Goal: Transaction & Acquisition: Purchase product/service

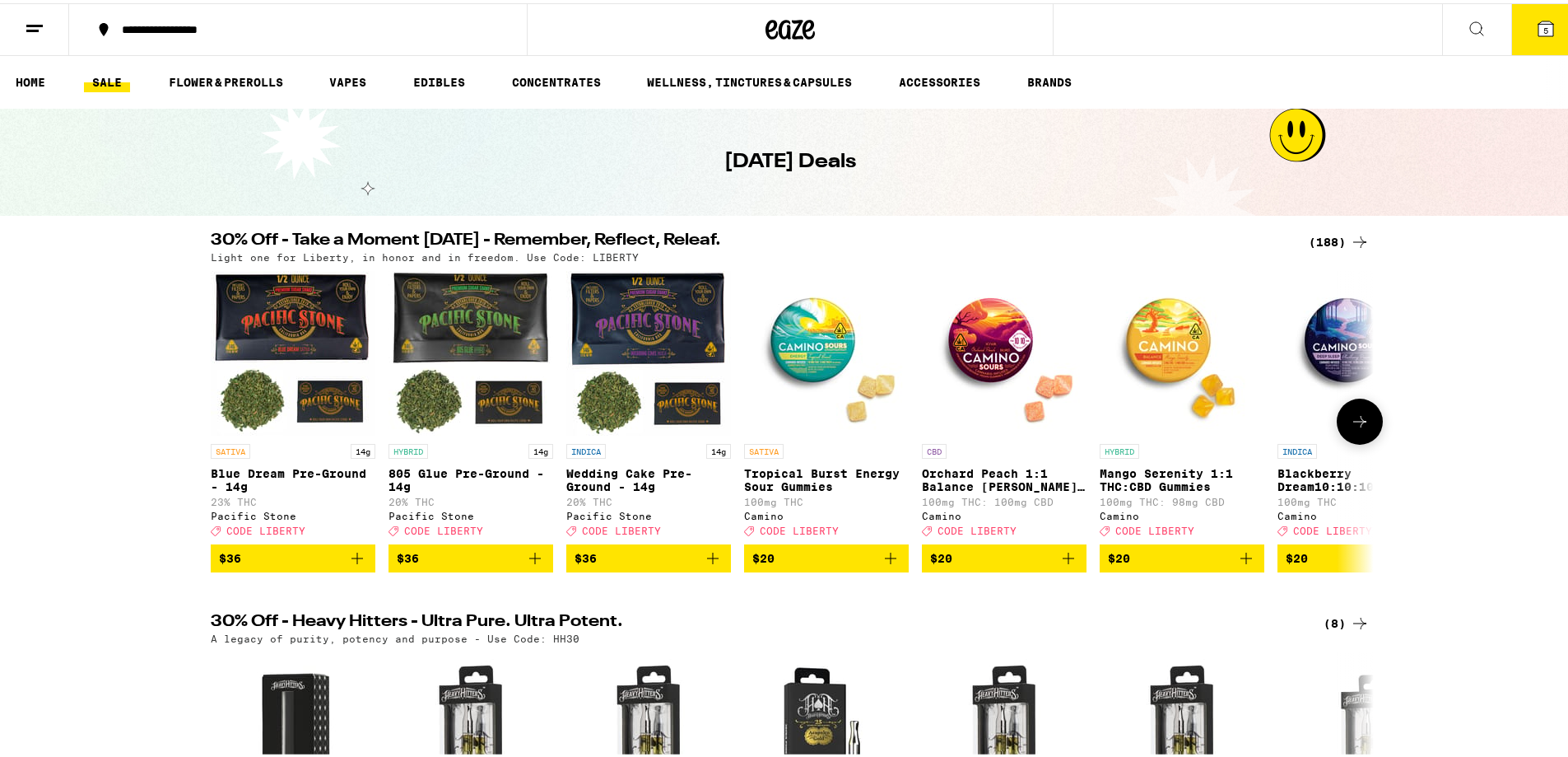
click at [1350, 421] on icon at bounding box center [1360, 418] width 20 height 20
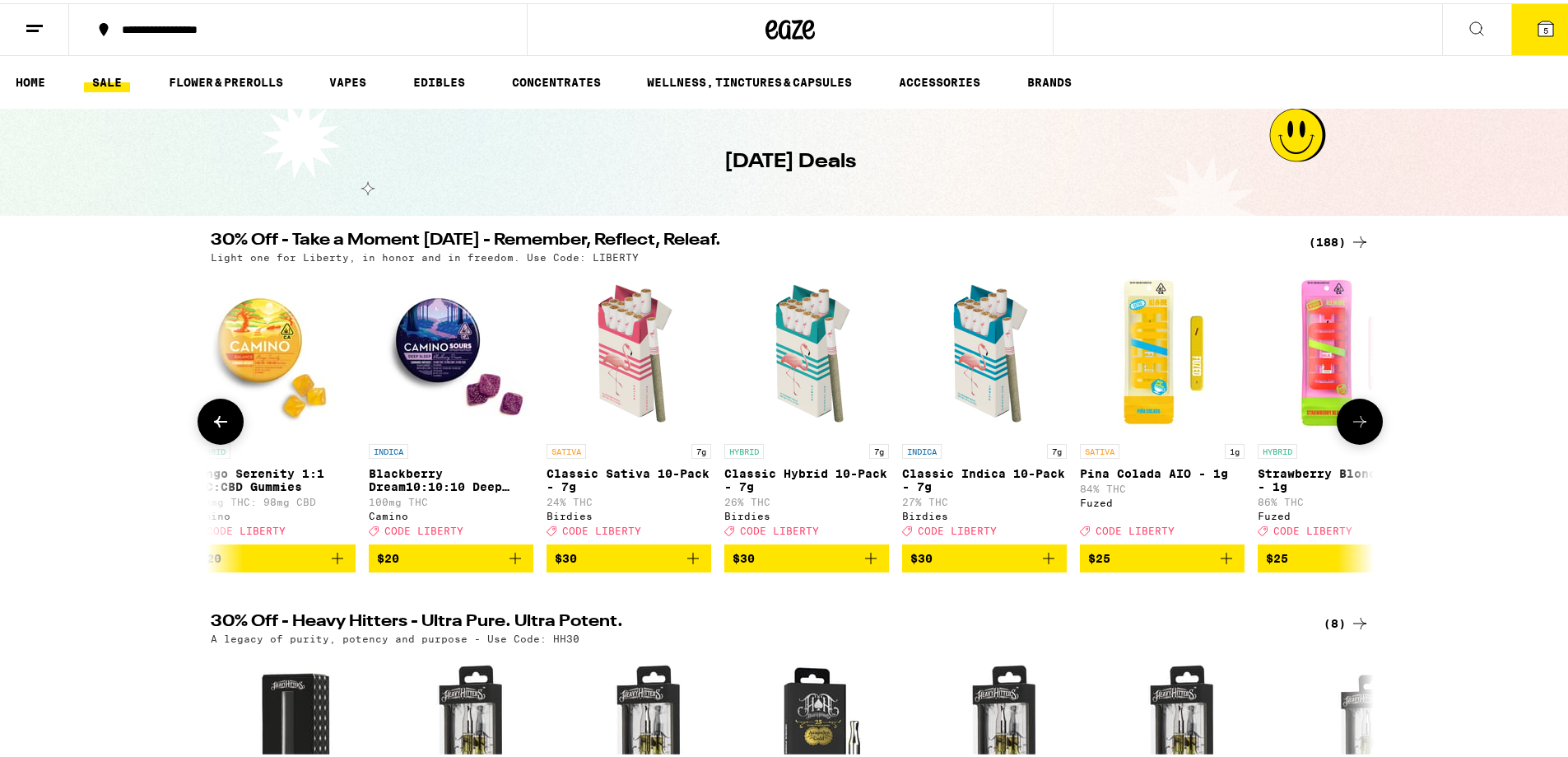
scroll to position [0, 980]
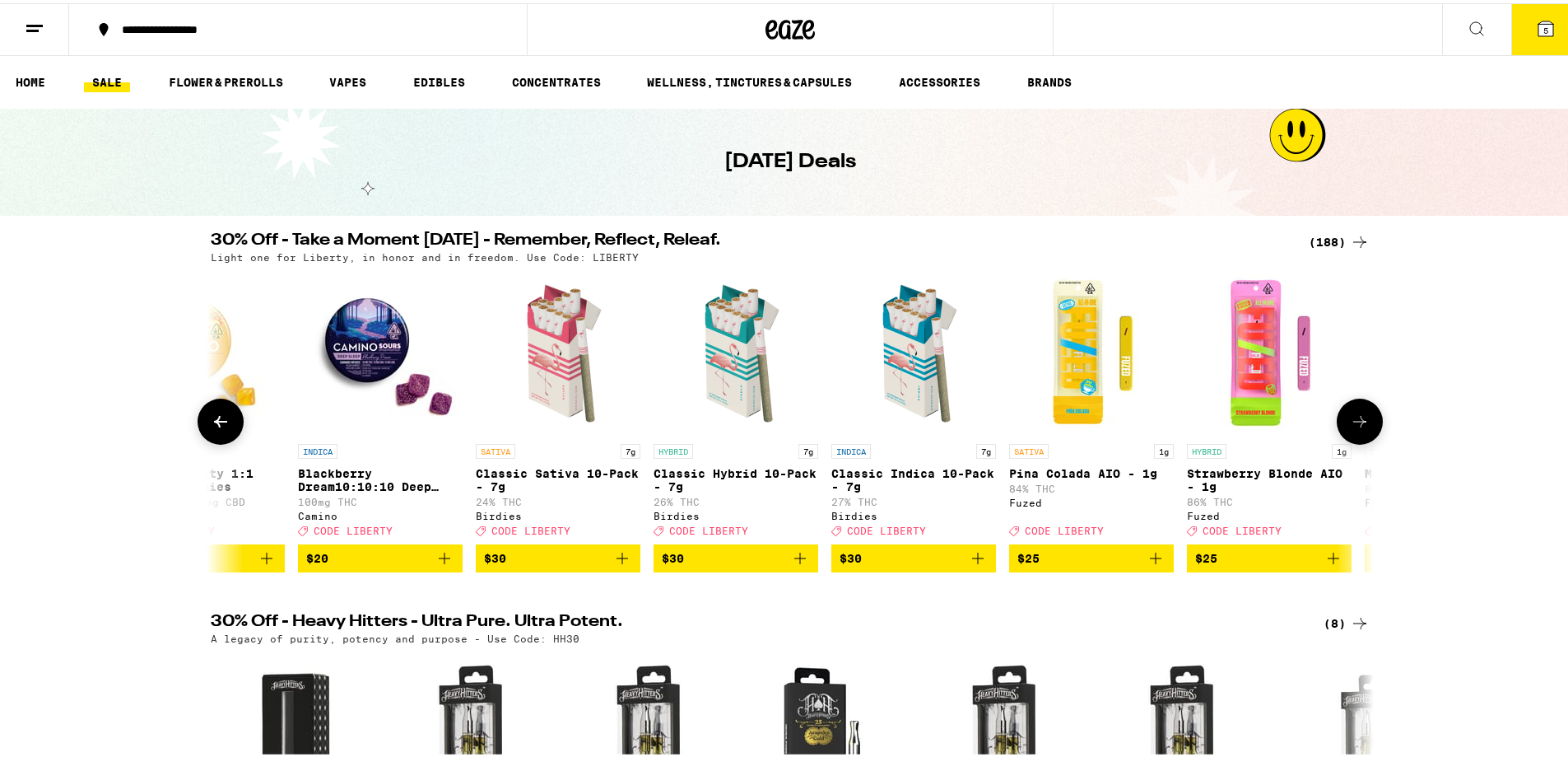
click at [1350, 421] on icon at bounding box center [1360, 418] width 20 height 20
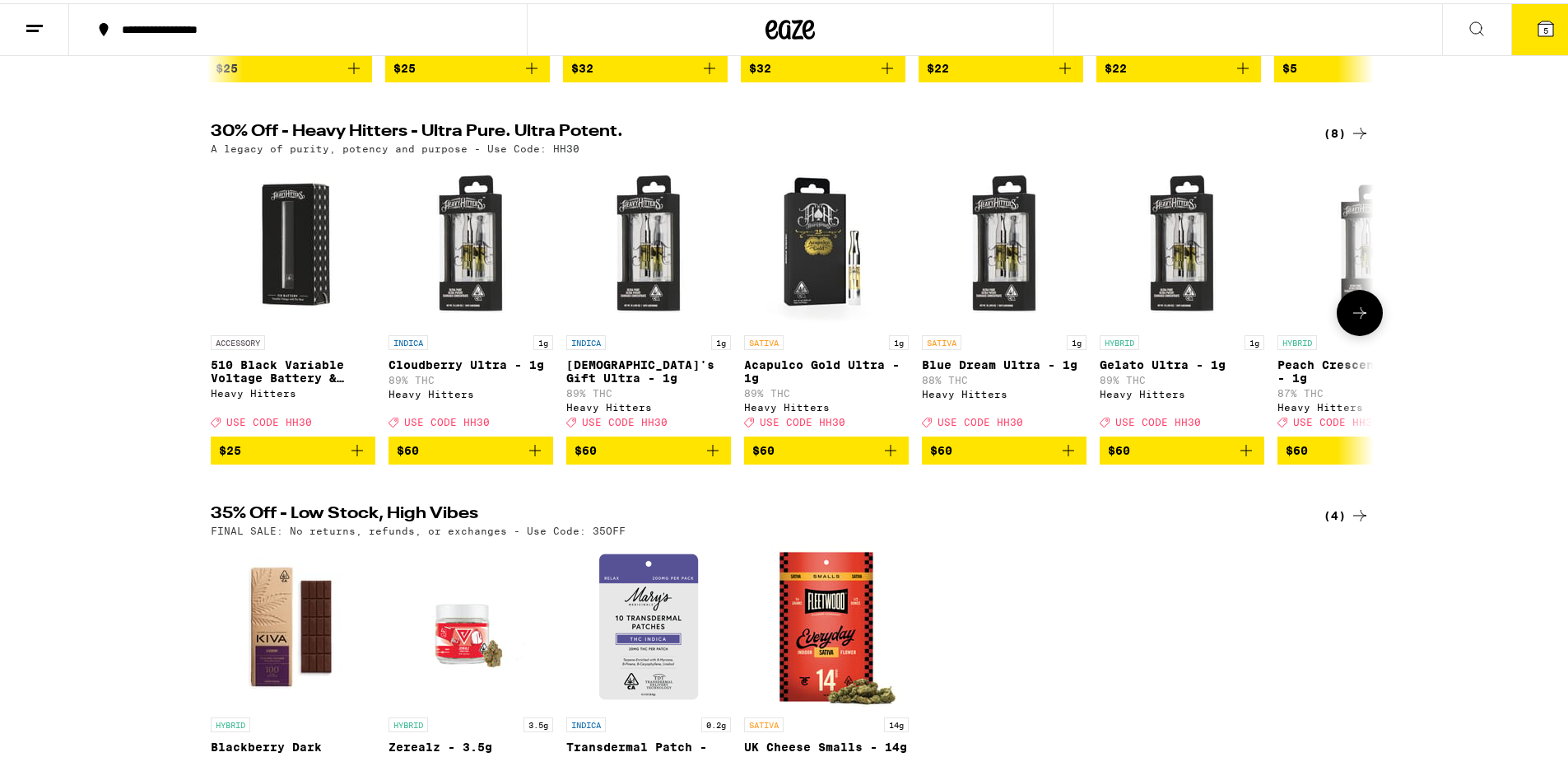
scroll to position [494, 0]
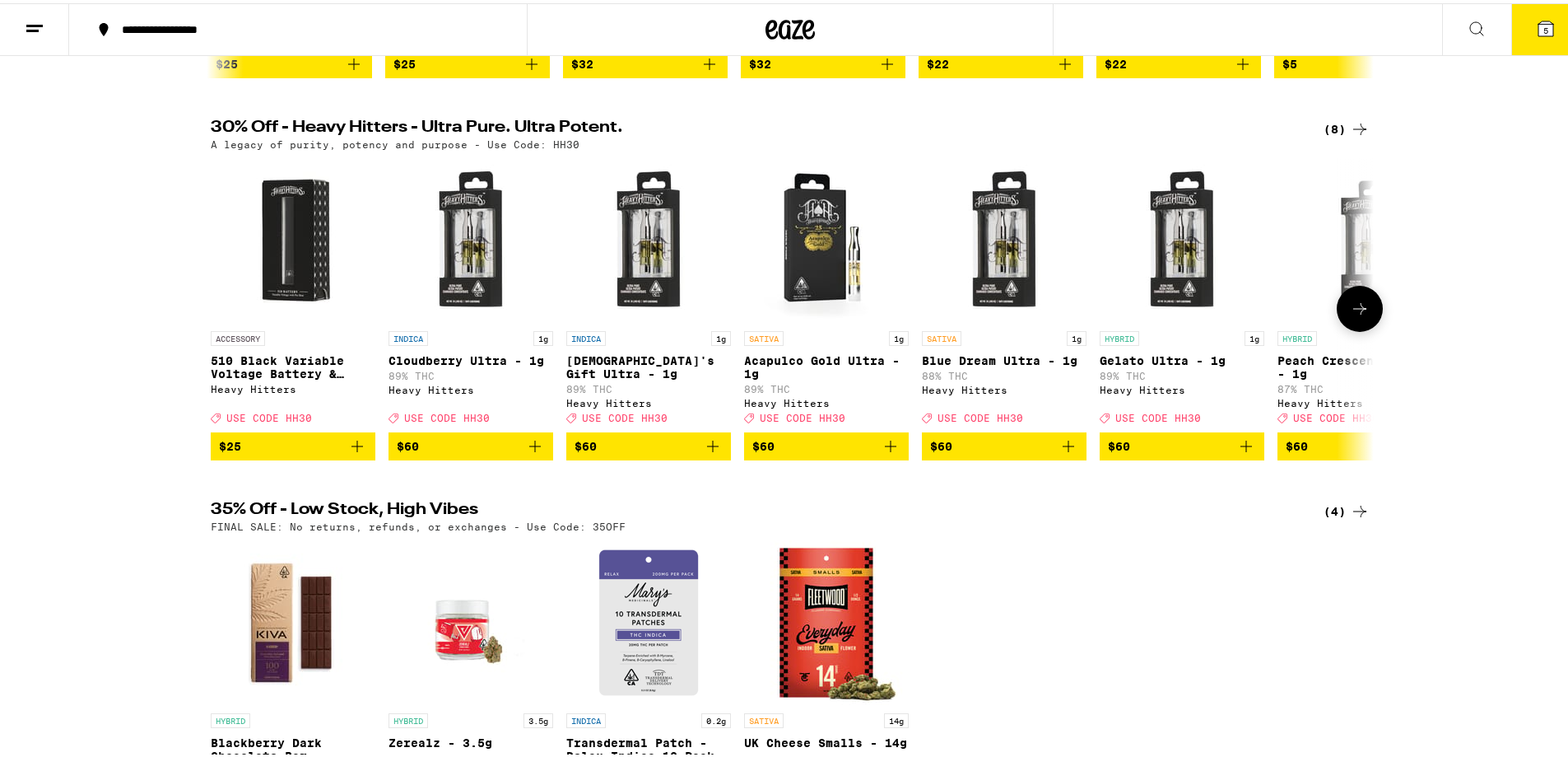
click at [1063, 448] on icon "Add to bag" at bounding box center [1068, 442] width 11 height 11
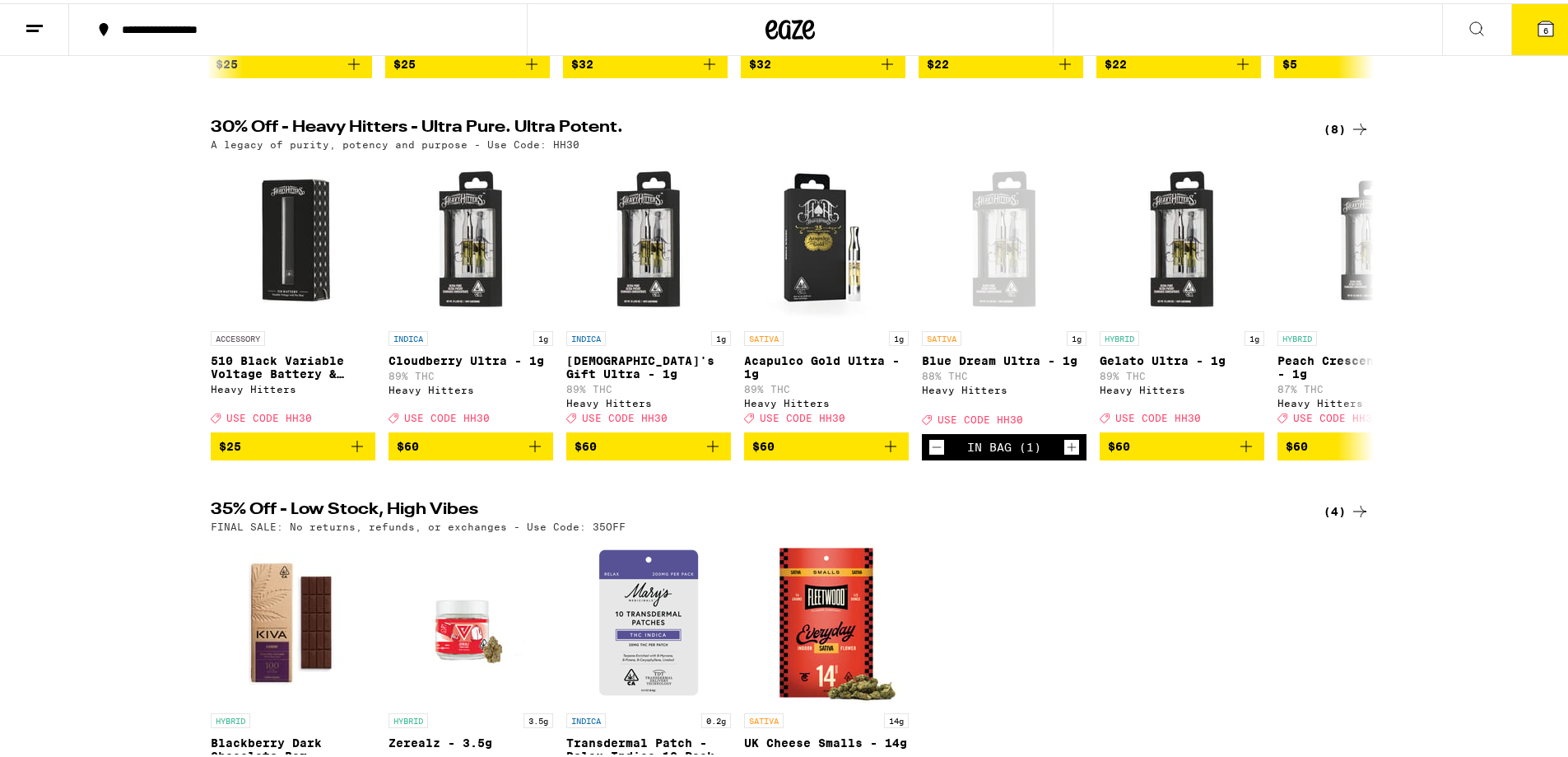
click at [1353, 514] on icon at bounding box center [1359, 508] width 13 height 11
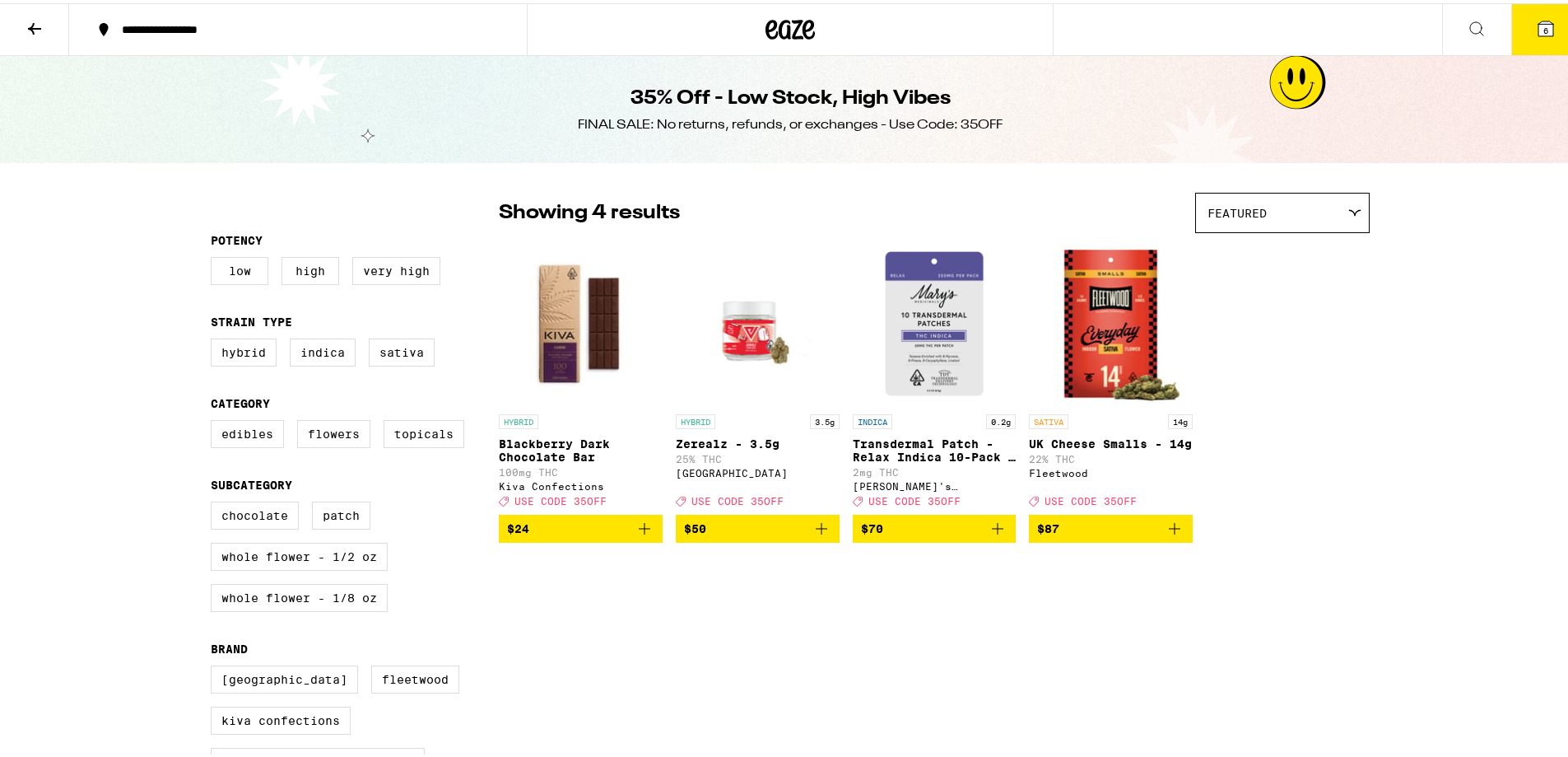
click at [38, 17] on icon at bounding box center [34, 25] width 20 height 20
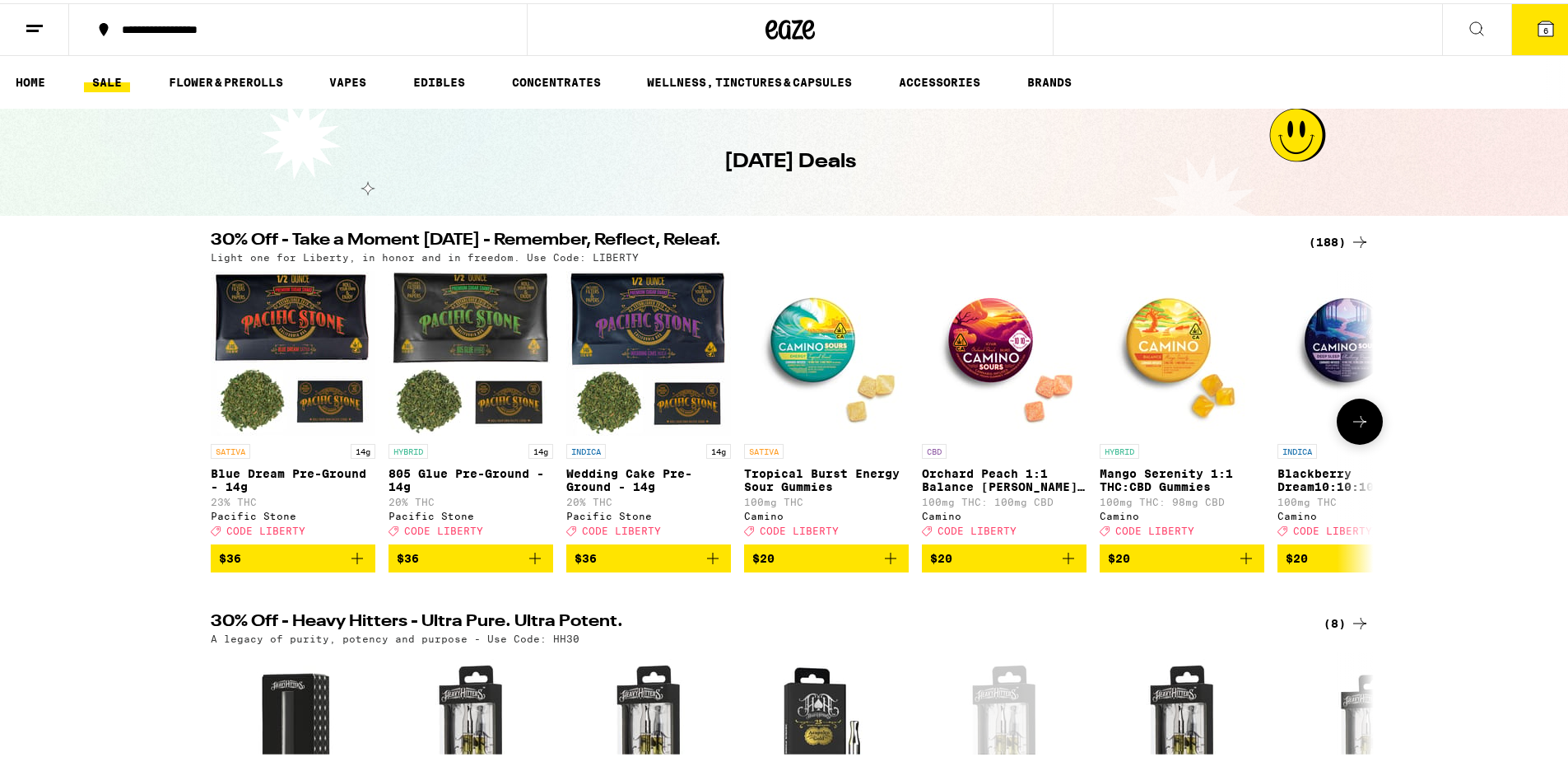
click at [1356, 423] on icon at bounding box center [1360, 418] width 20 height 20
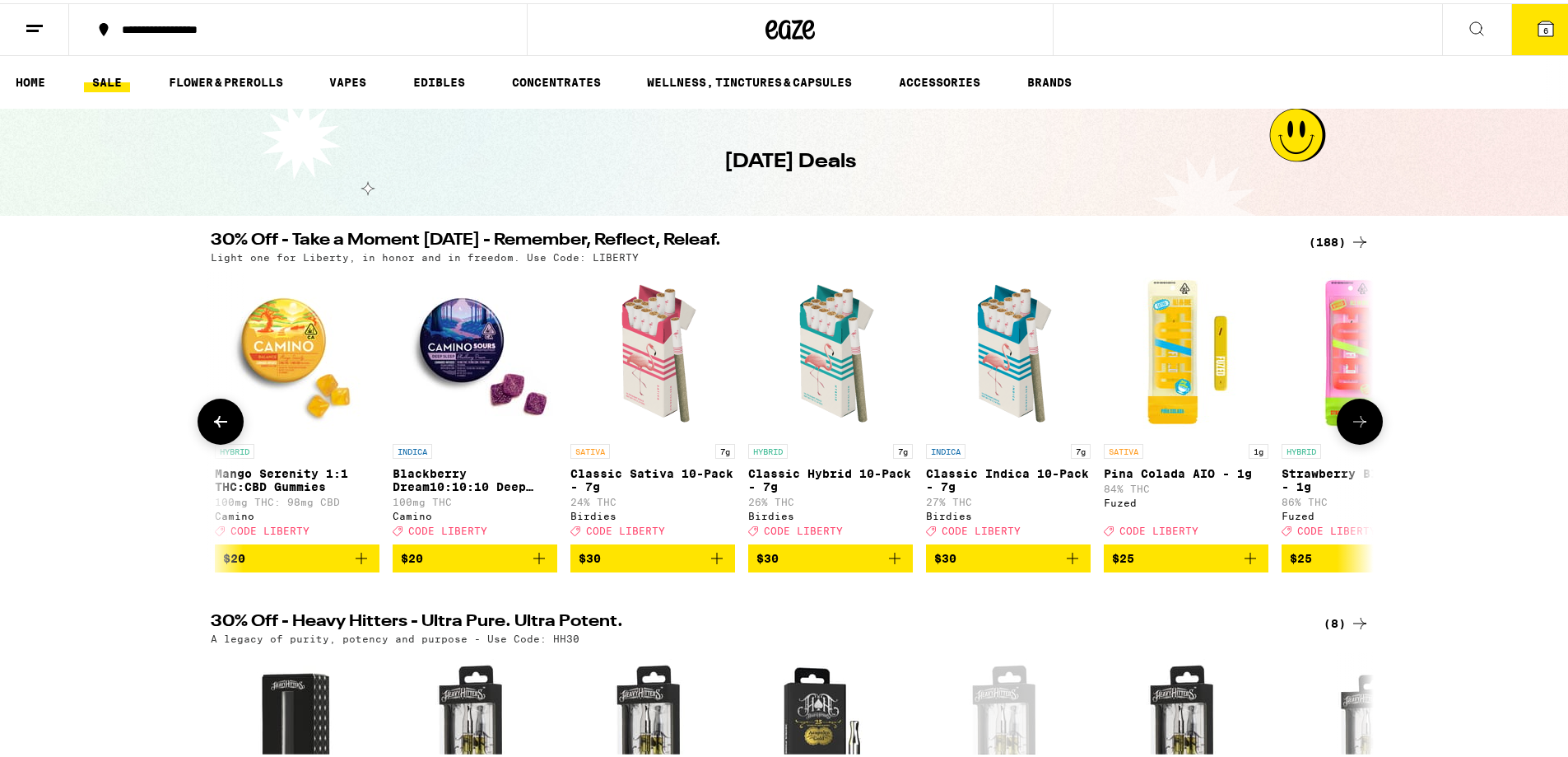
scroll to position [0, 980]
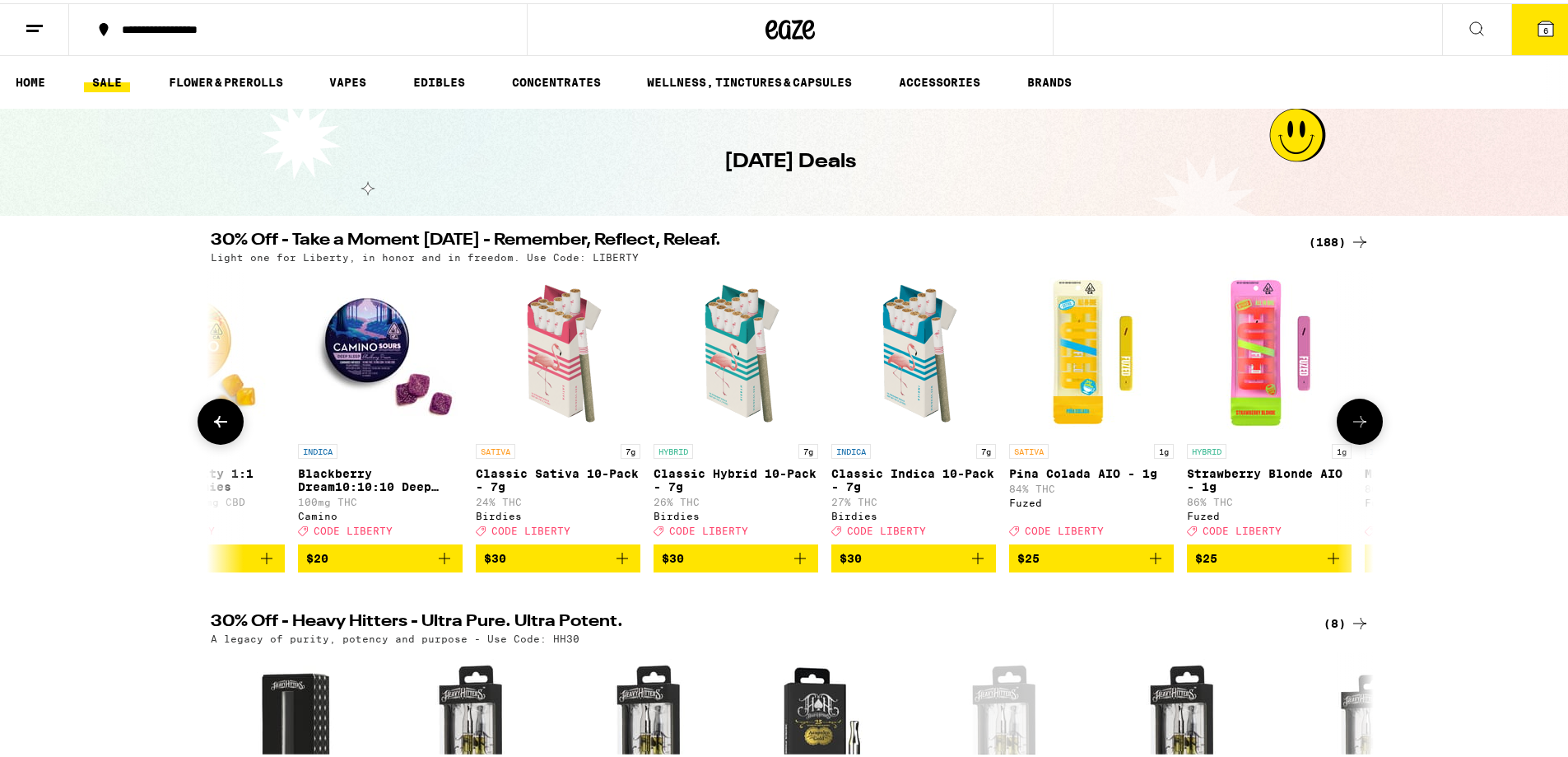
click at [1151, 565] on icon "Add to bag" at bounding box center [1155, 555] width 20 height 20
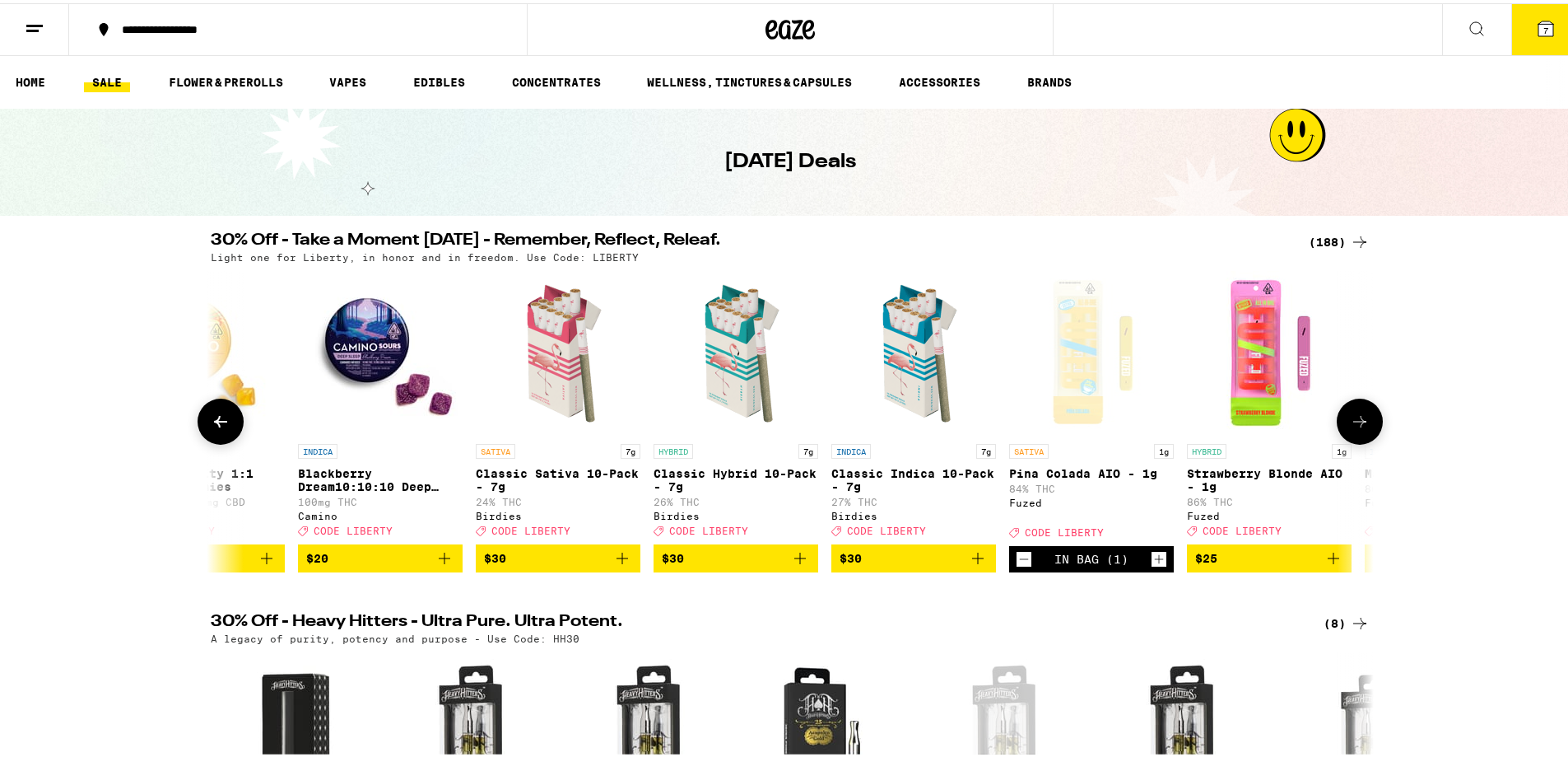
click at [1329, 565] on icon "Add to bag" at bounding box center [1334, 555] width 20 height 20
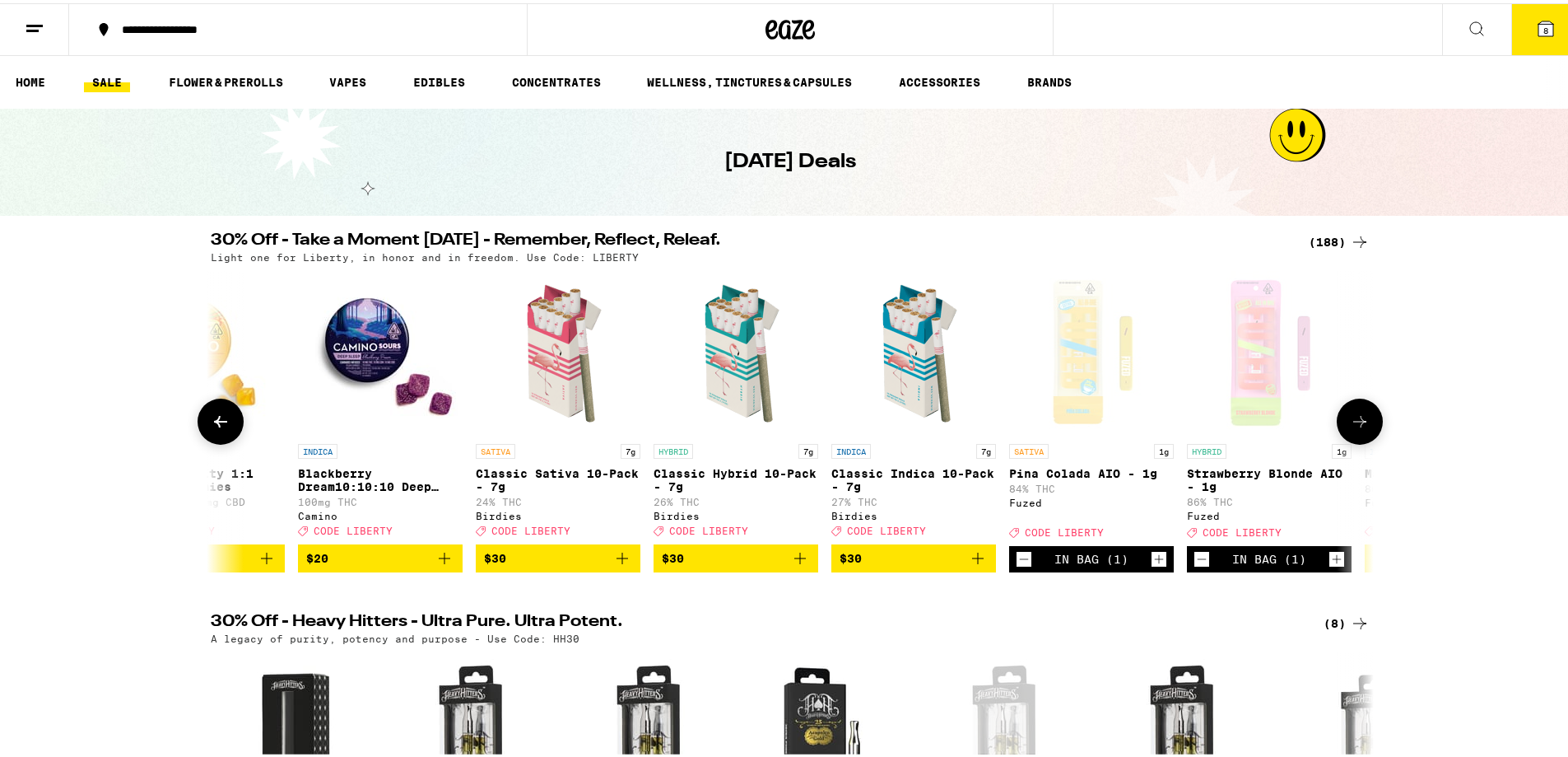
click at [1363, 423] on icon at bounding box center [1360, 418] width 20 height 20
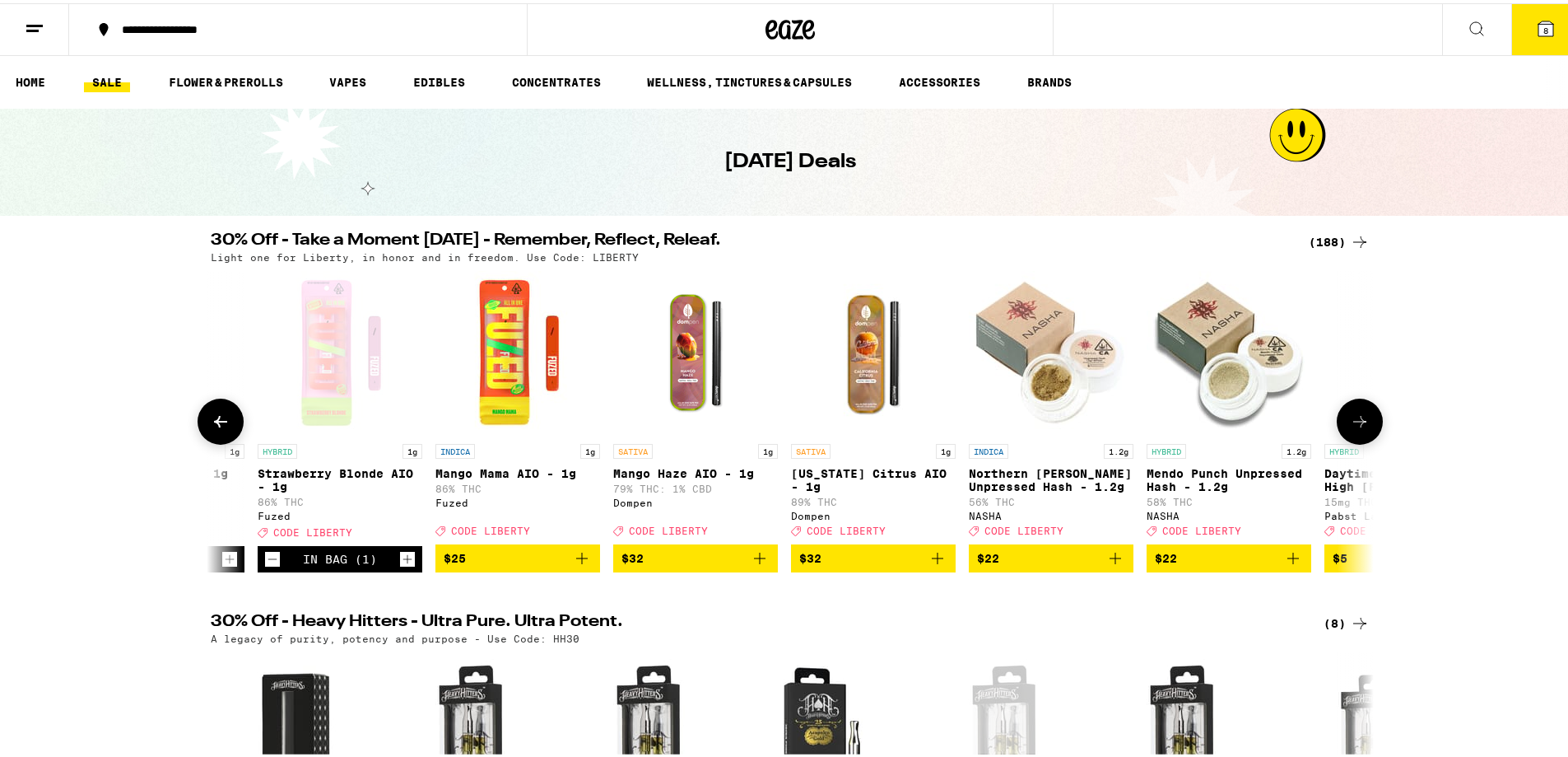
scroll to position [0, 1960]
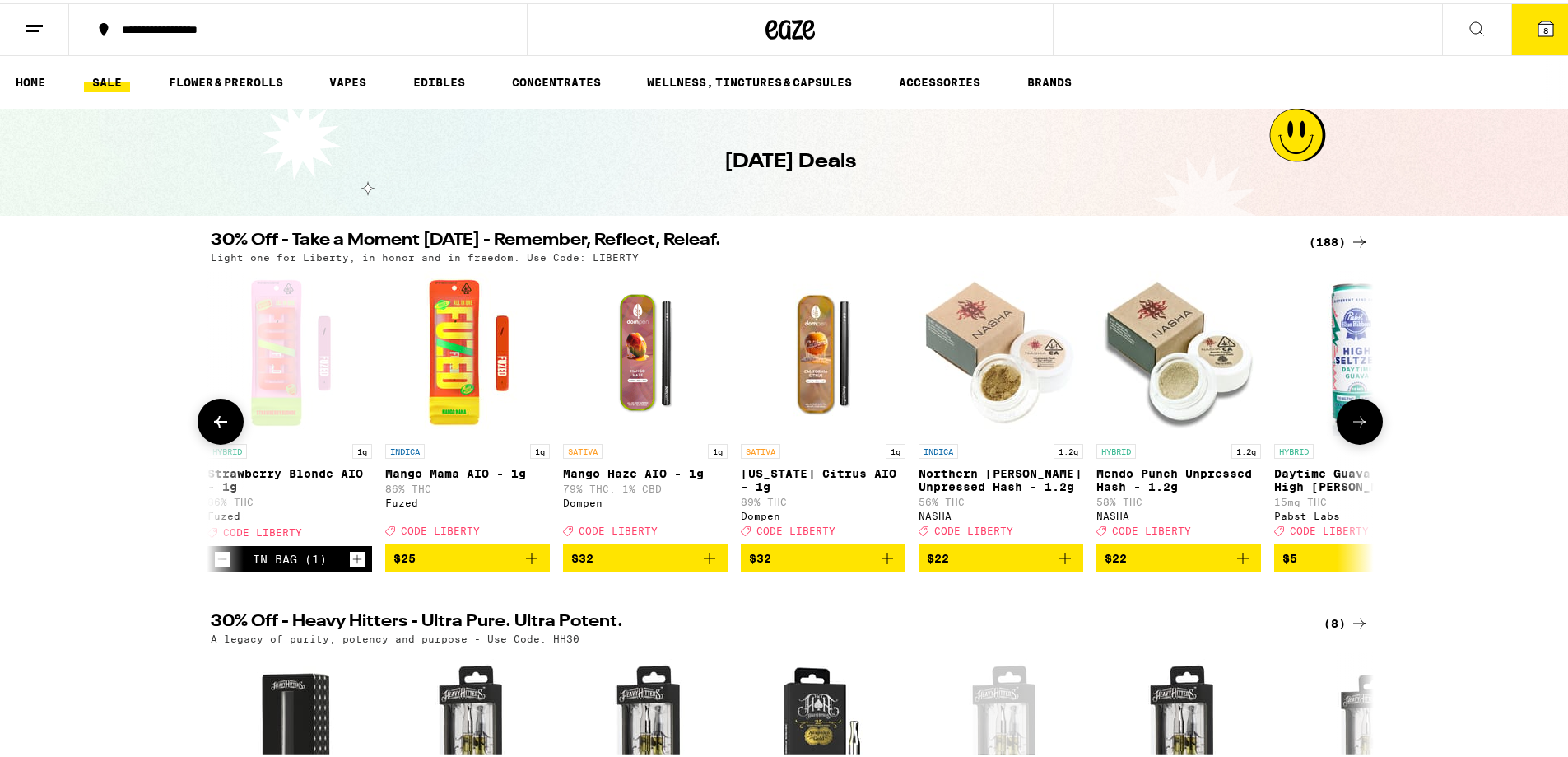
click at [1363, 425] on icon at bounding box center [1360, 418] width 20 height 20
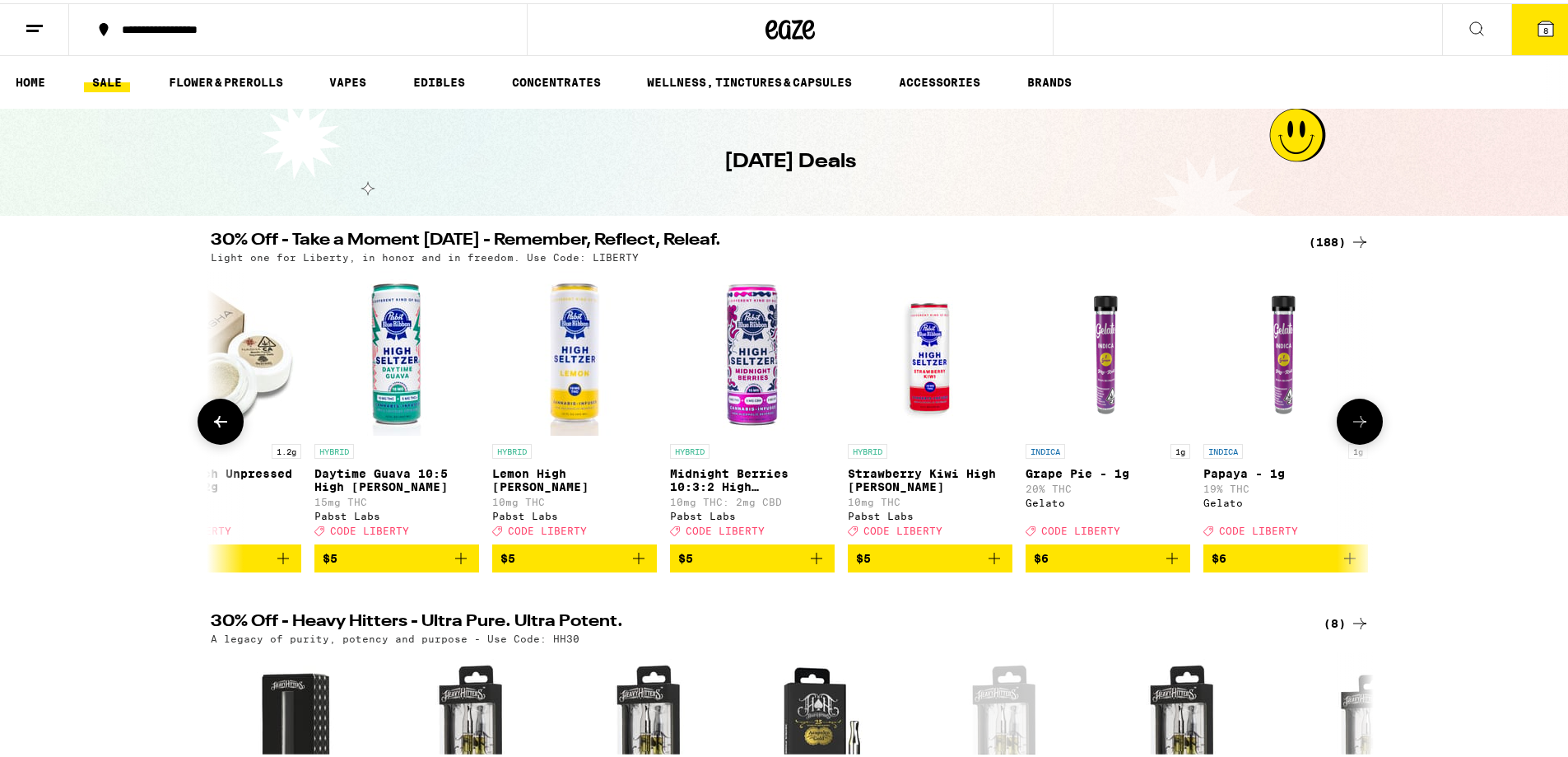
scroll to position [0, 2939]
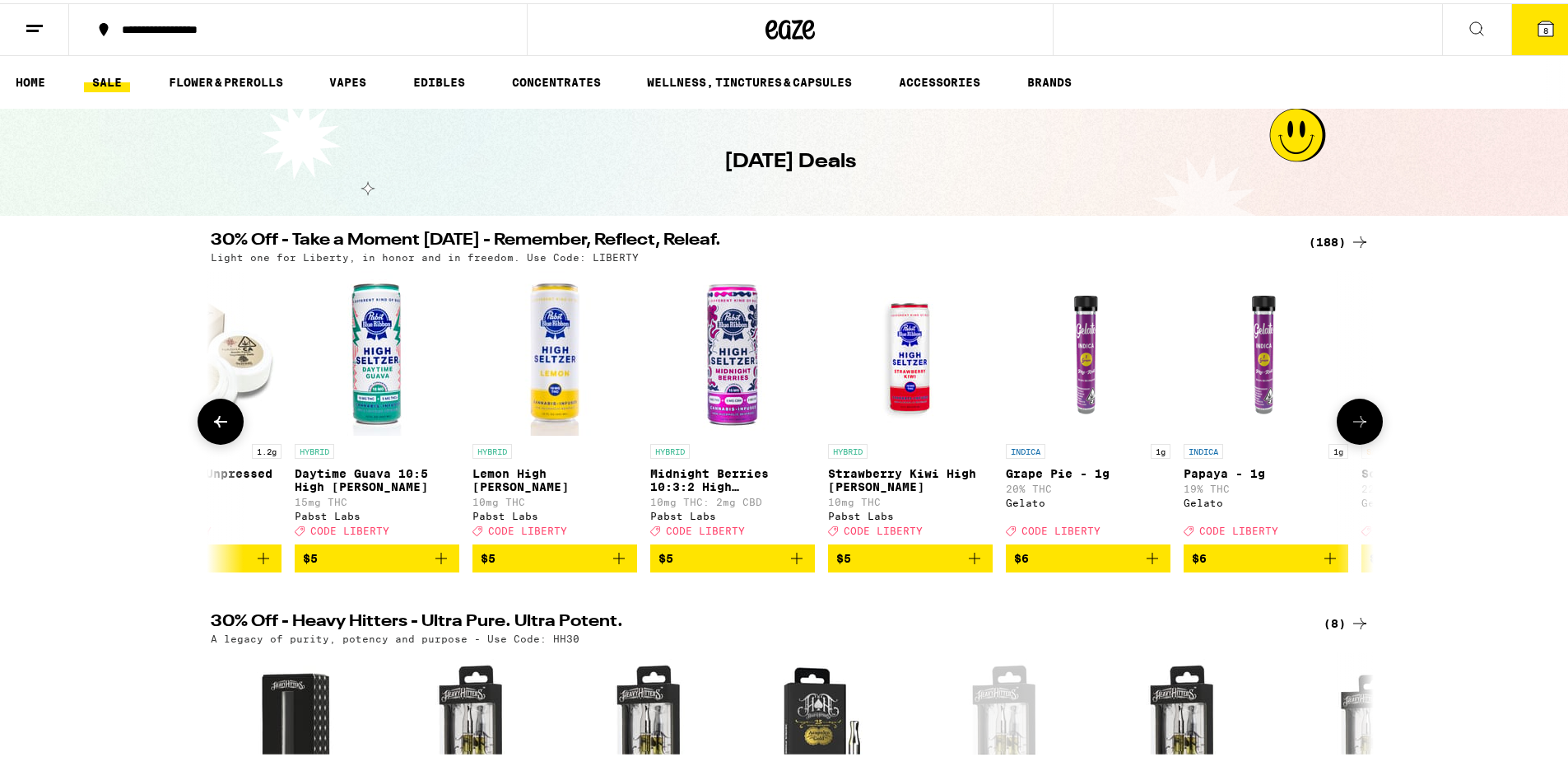
click at [1356, 428] on icon at bounding box center [1360, 418] width 20 height 20
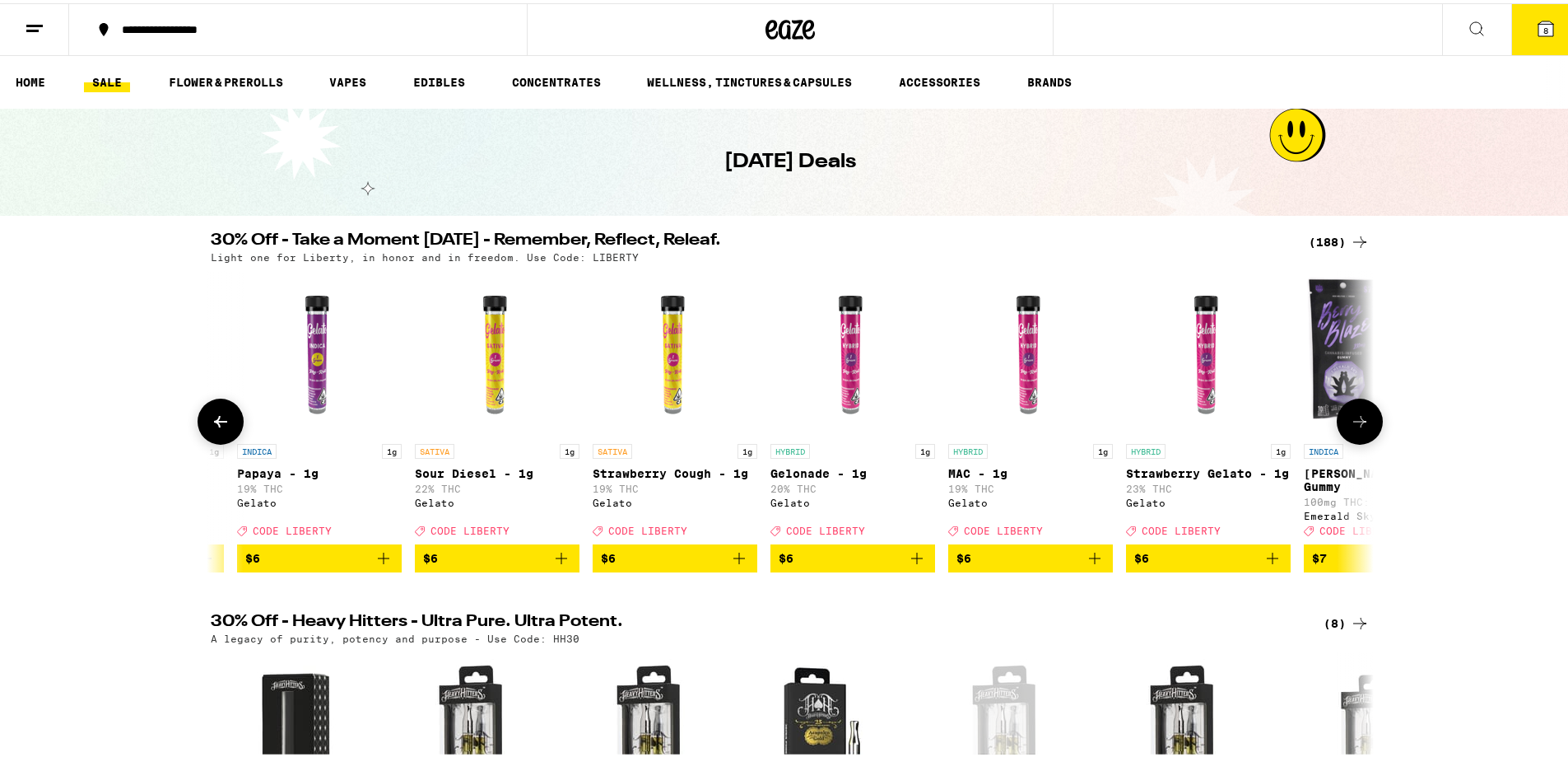
scroll to position [0, 3918]
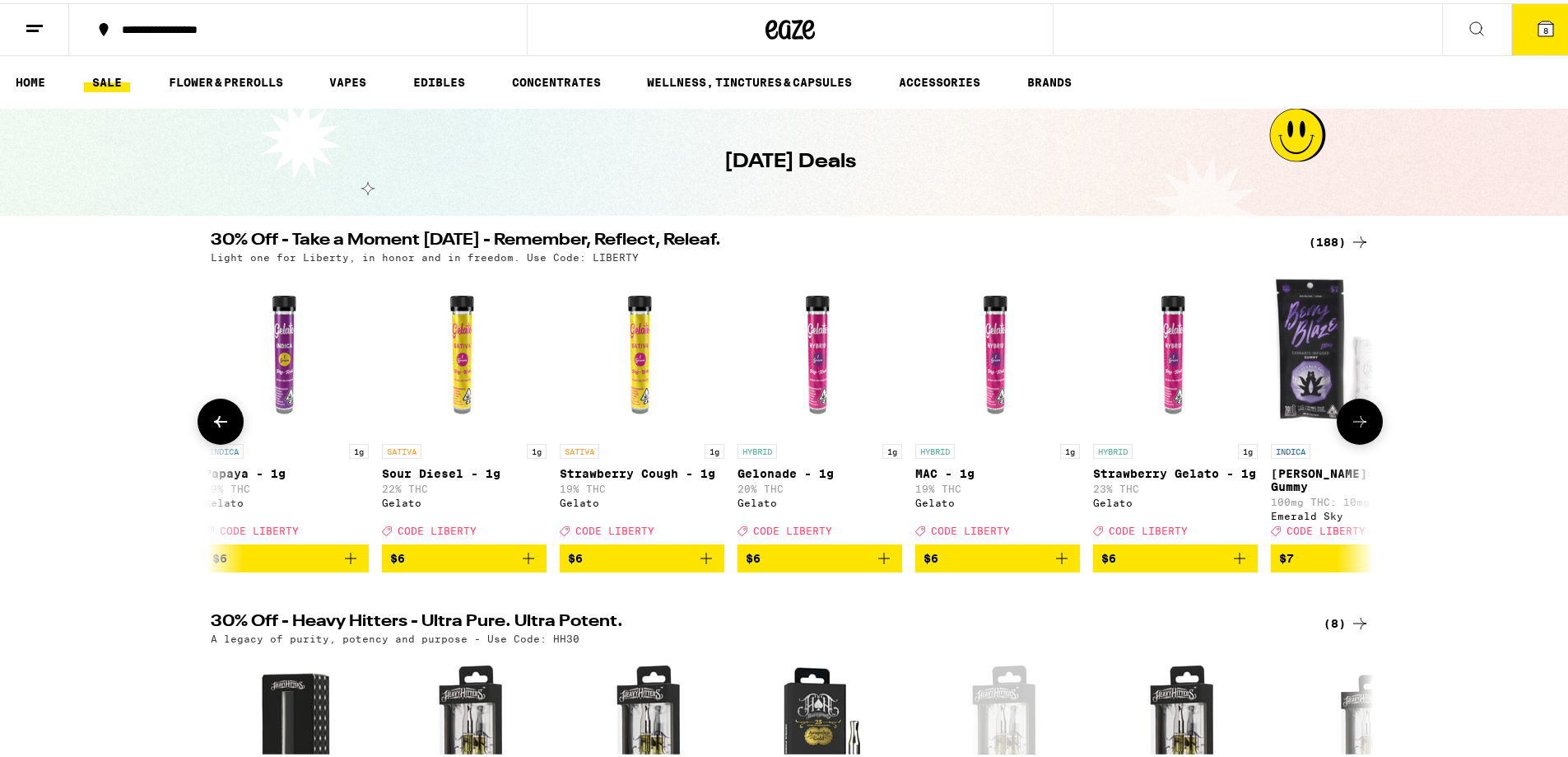
click at [824, 378] on img "Open page for Gelonade - 1g from Gelato" at bounding box center [820, 350] width 164 height 164
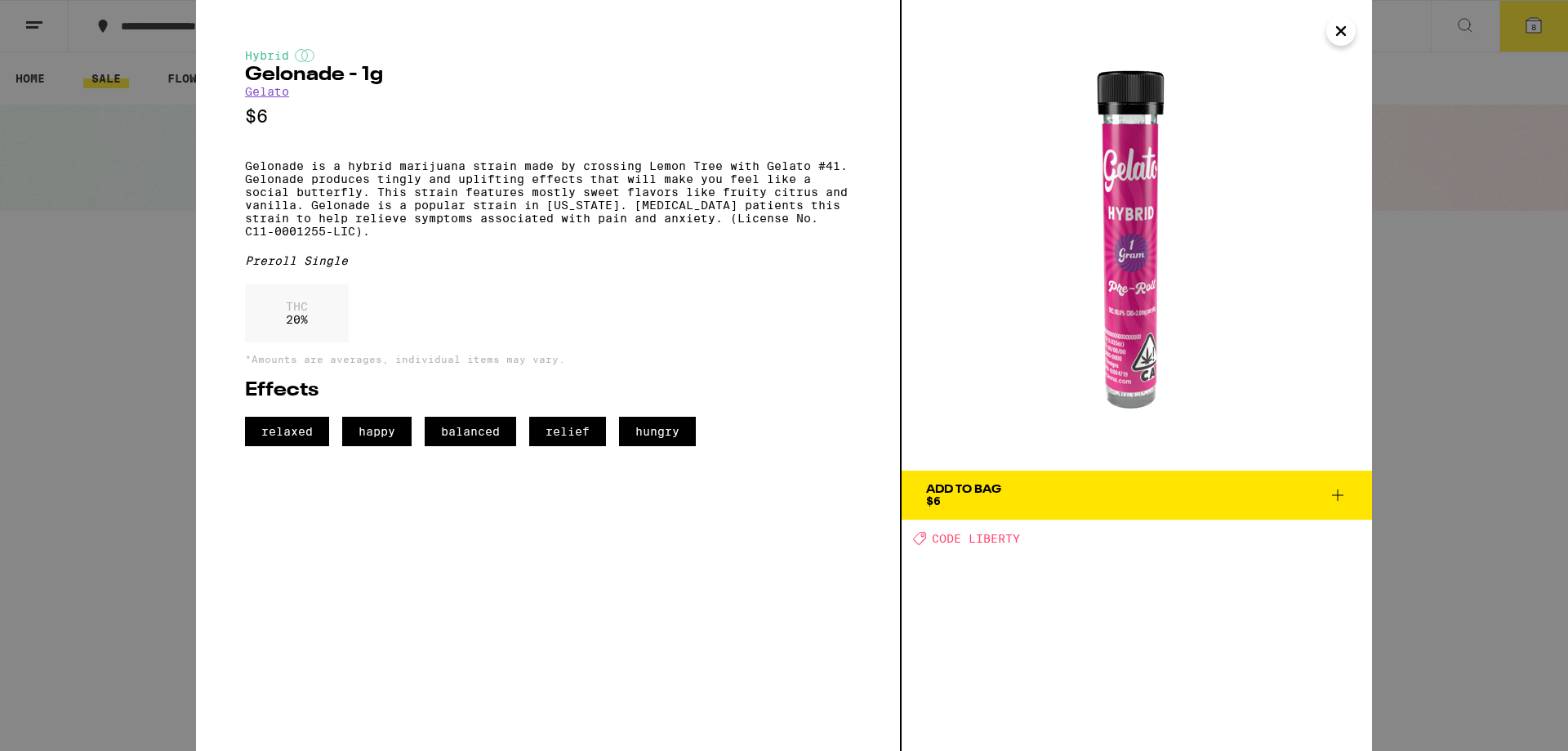
click at [1350, 29] on icon "Close" at bounding box center [1341, 31] width 20 height 24
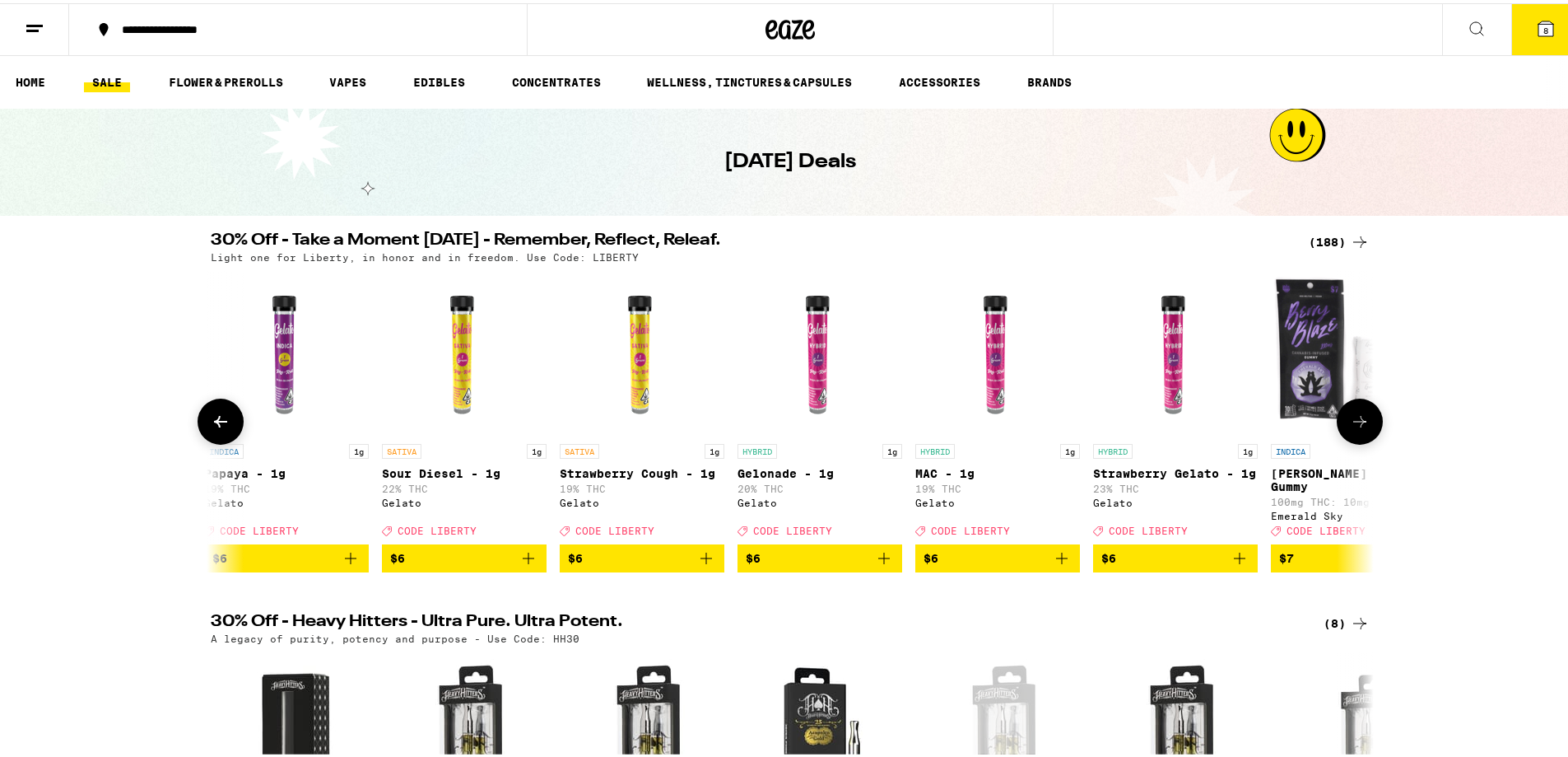
click at [1304, 357] on img "Open page for Berry Blaze Gummy from Emerald Sky" at bounding box center [1353, 350] width 164 height 164
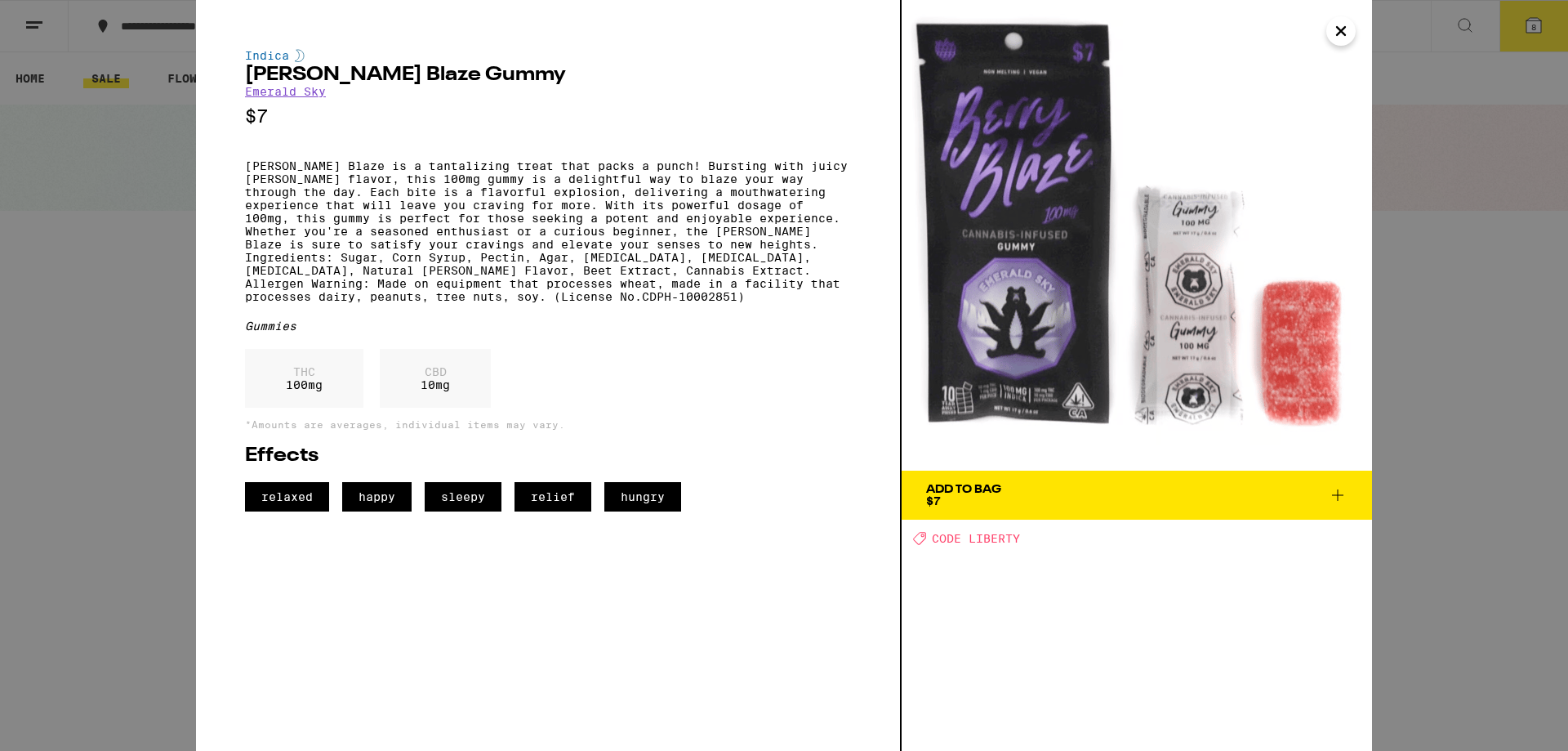
click at [1343, 30] on icon "Close" at bounding box center [1341, 31] width 20 height 24
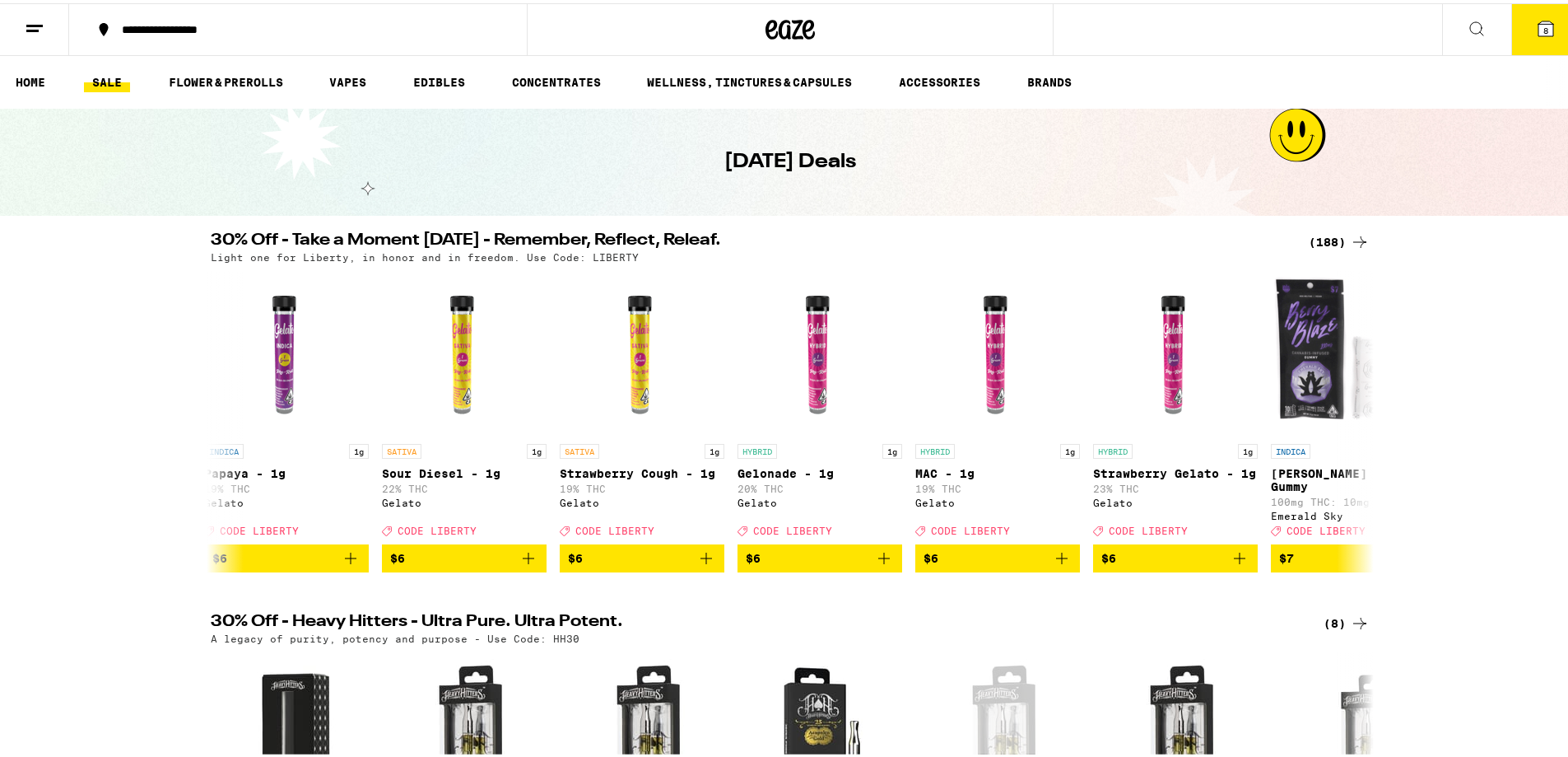
click at [1355, 238] on icon at bounding box center [1360, 239] width 20 height 20
click at [1342, 238] on div "(188)" at bounding box center [1340, 239] width 61 height 20
click at [1356, 238] on icon at bounding box center [1360, 239] width 20 height 20
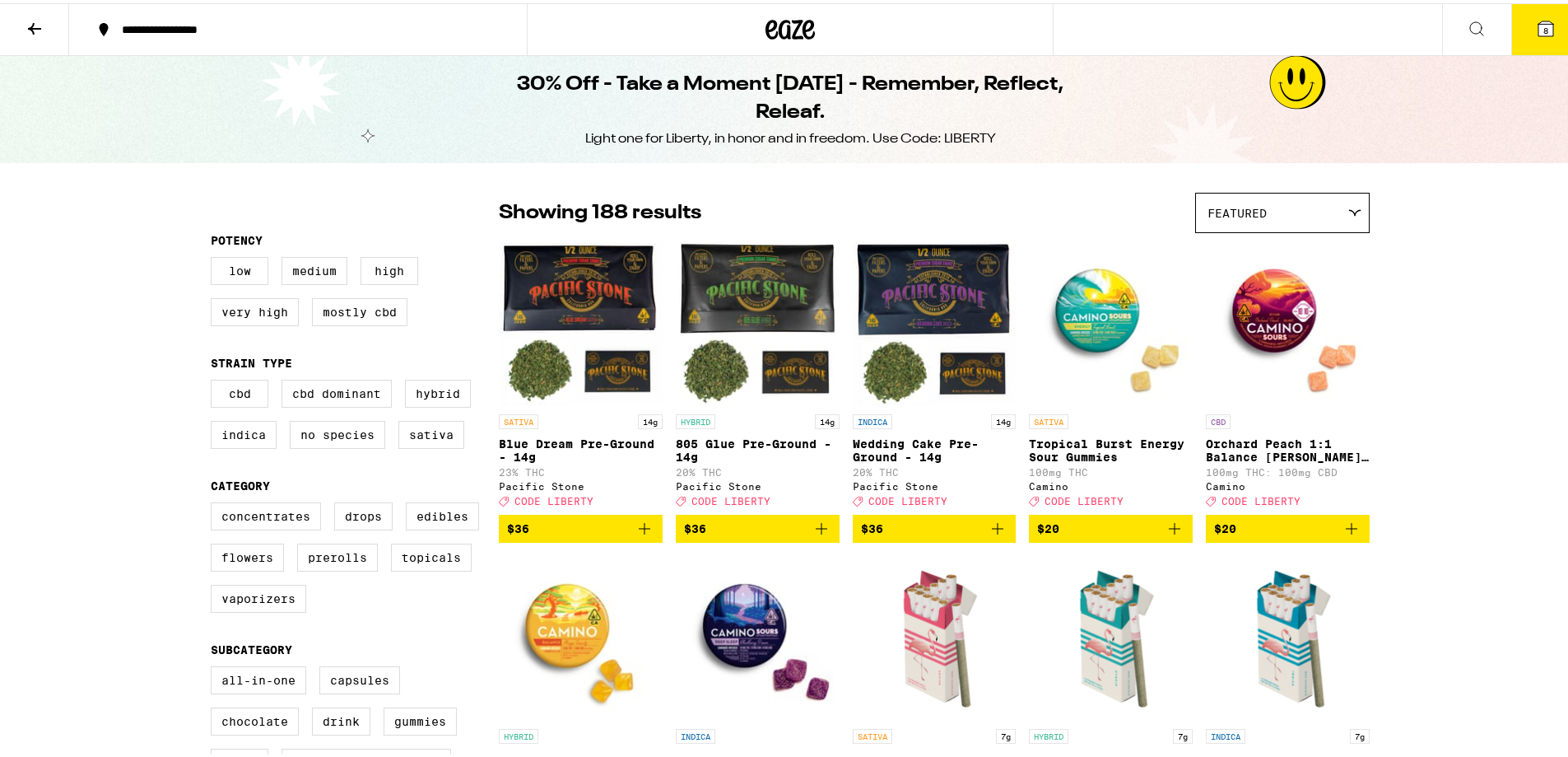
click at [1540, 25] on icon at bounding box center [1545, 25] width 15 height 15
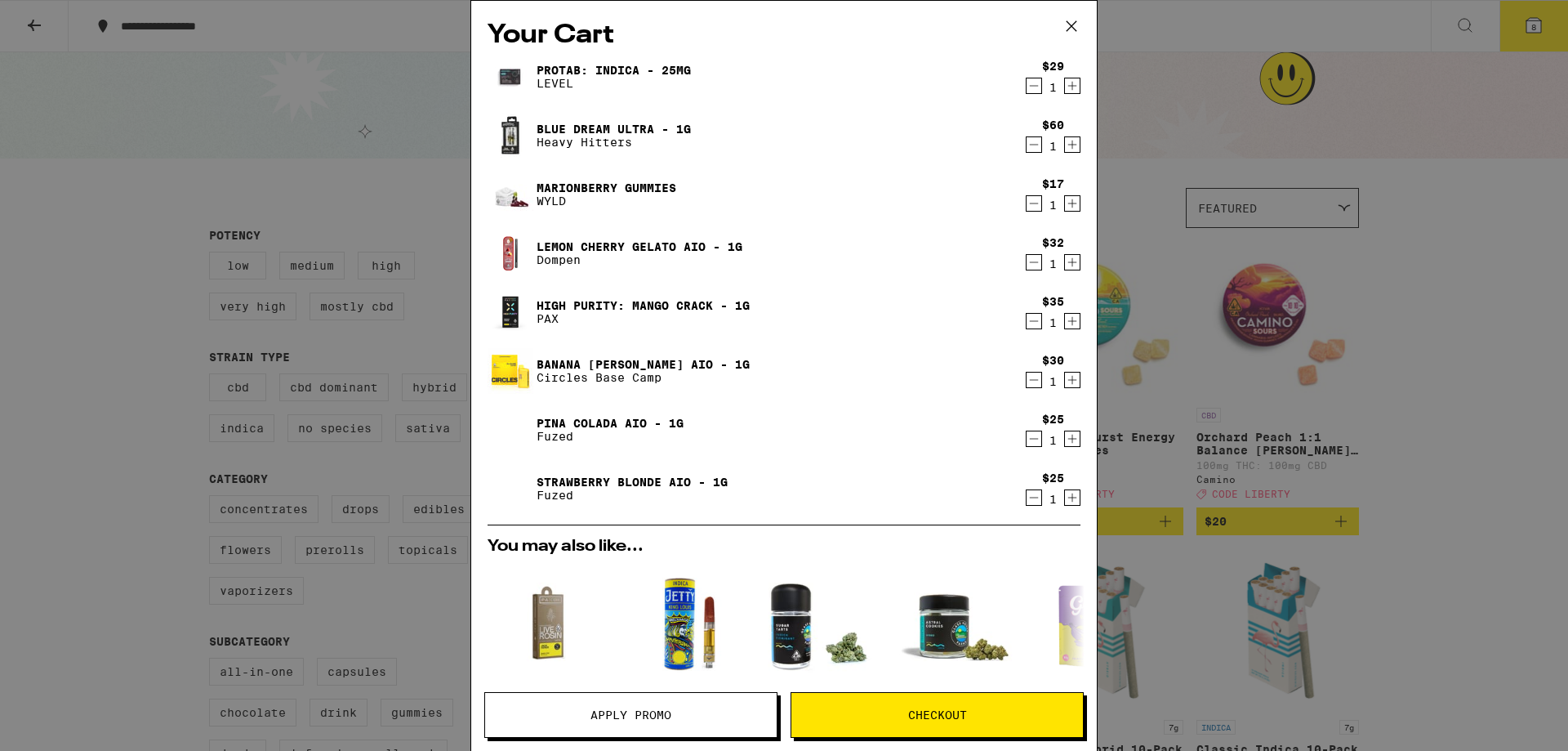
click at [1027, 380] on icon "Decrement" at bounding box center [1034, 380] width 15 height 20
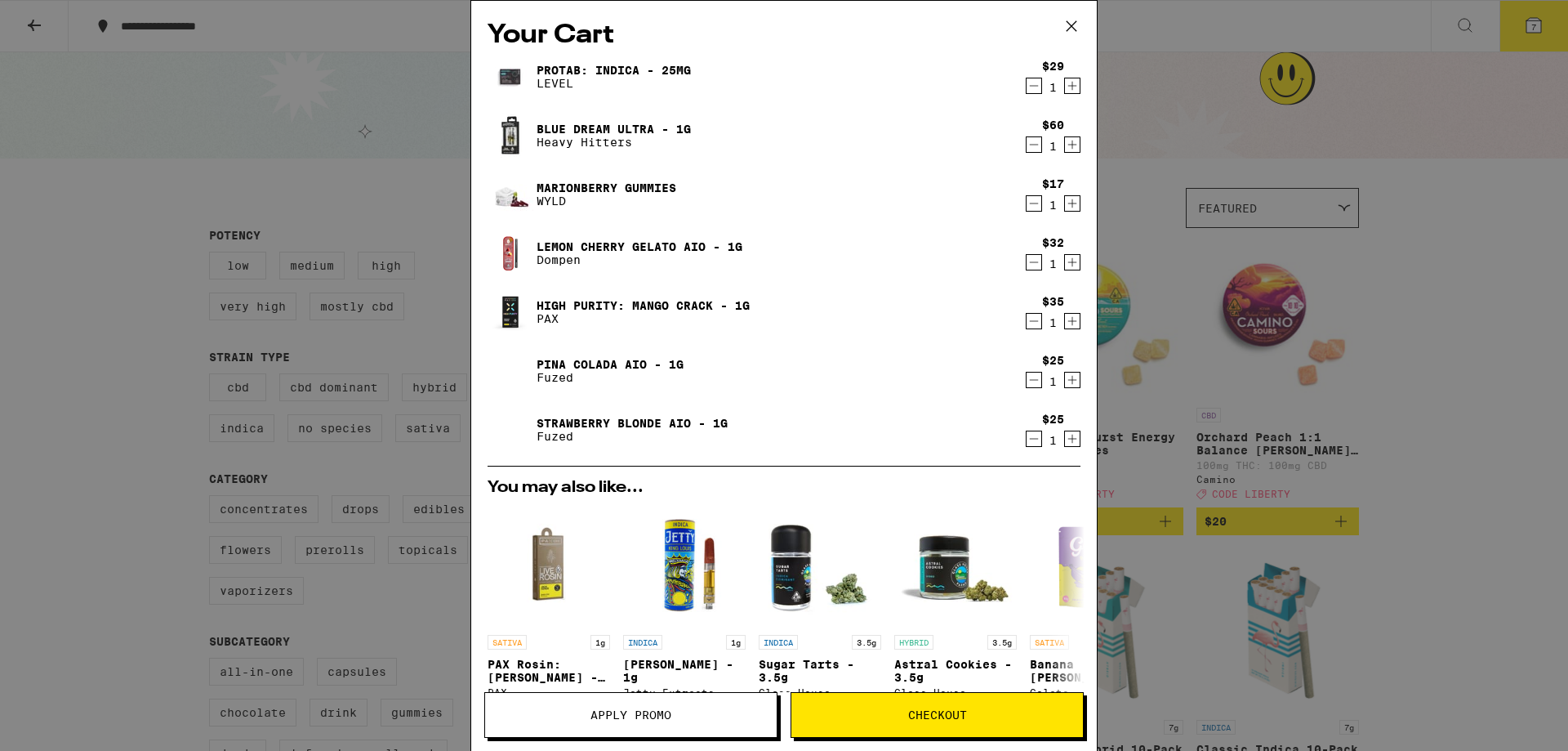
click at [1027, 201] on icon "Decrement" at bounding box center [1034, 203] width 15 height 20
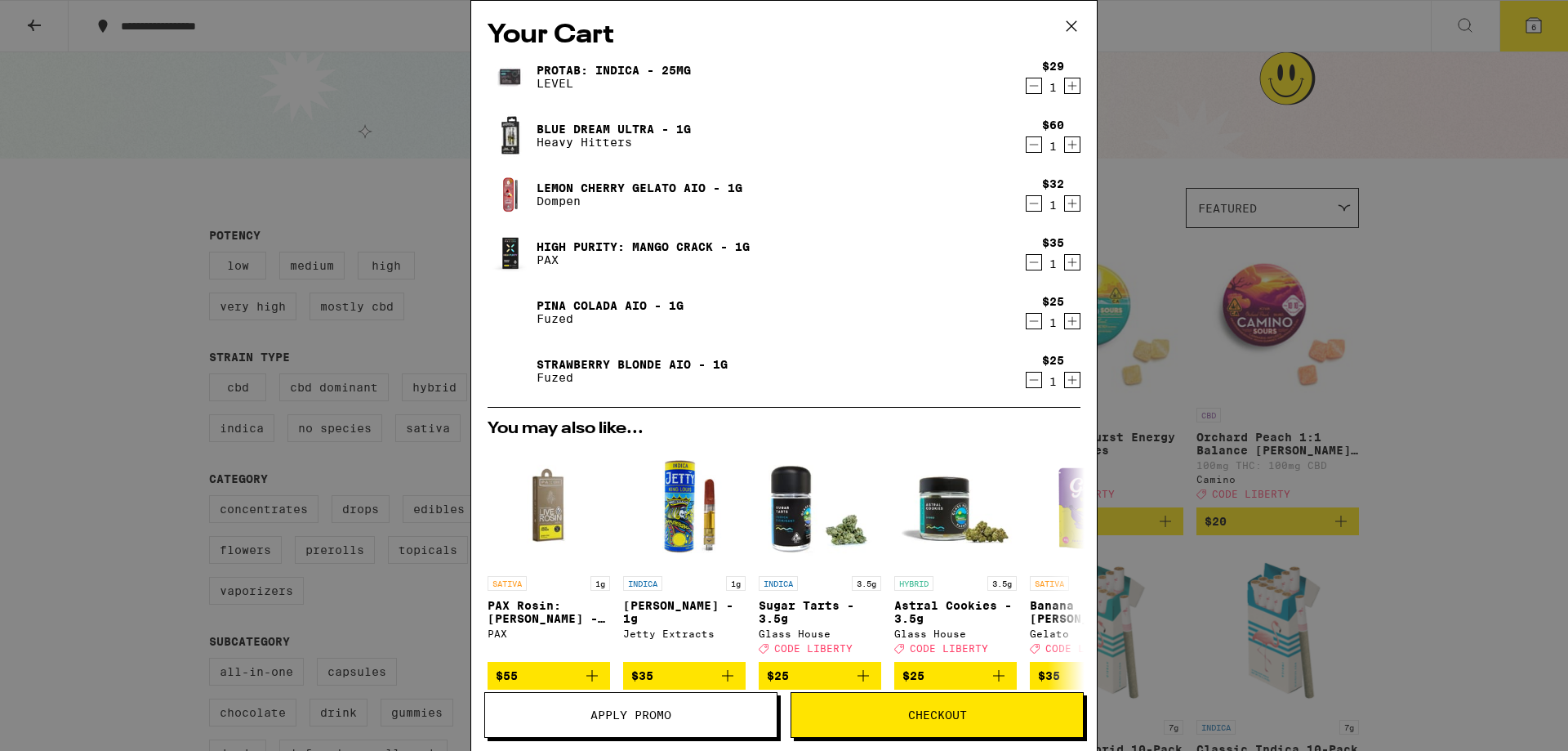
click at [1030, 86] on icon "Decrement" at bounding box center [1035, 86] width 9 height 0
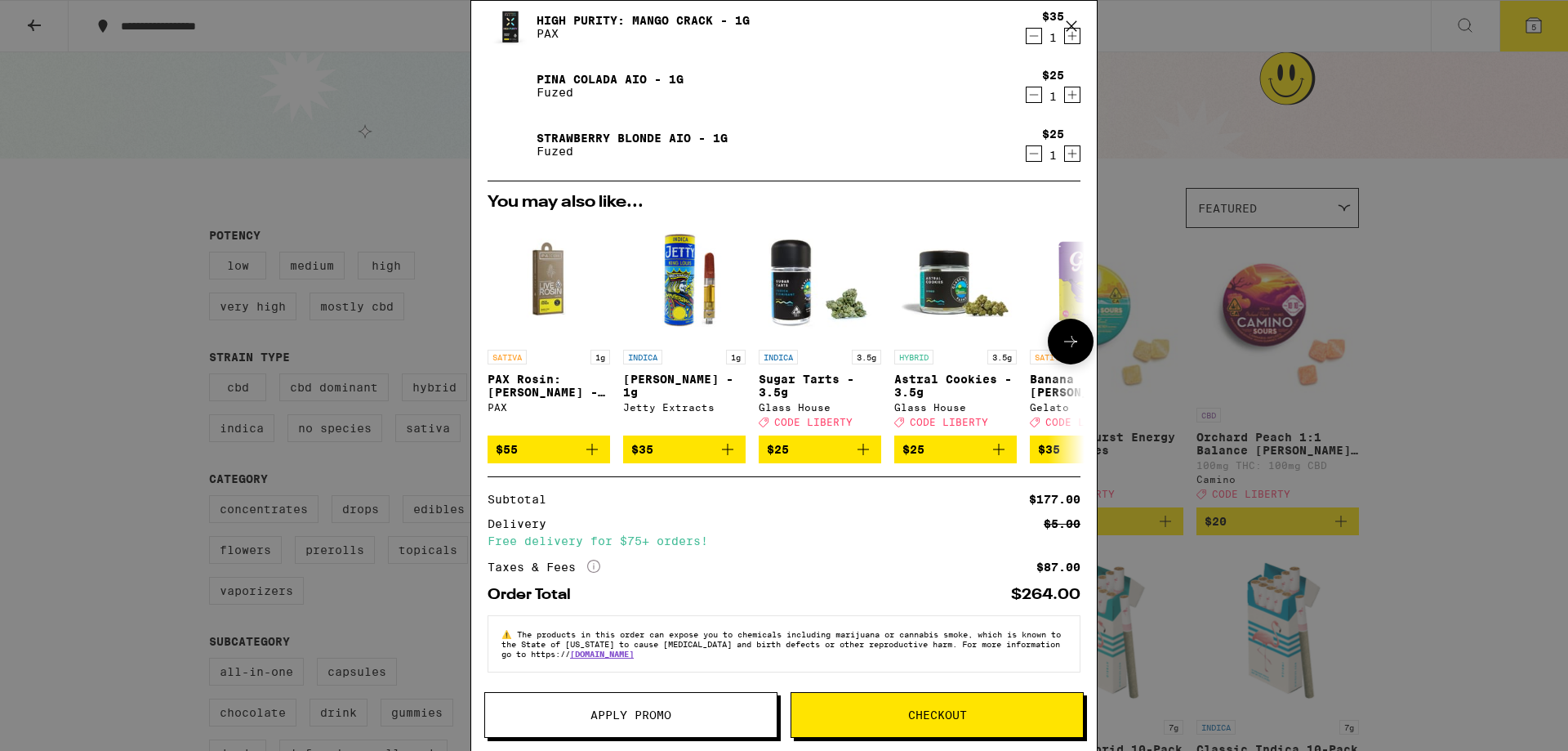
scroll to position [180, 0]
click at [604, 563] on div "Taxes & Fees More Info $87.00" at bounding box center [784, 566] width 593 height 15
click at [596, 563] on icon "More Info" at bounding box center [593, 565] width 13 height 13
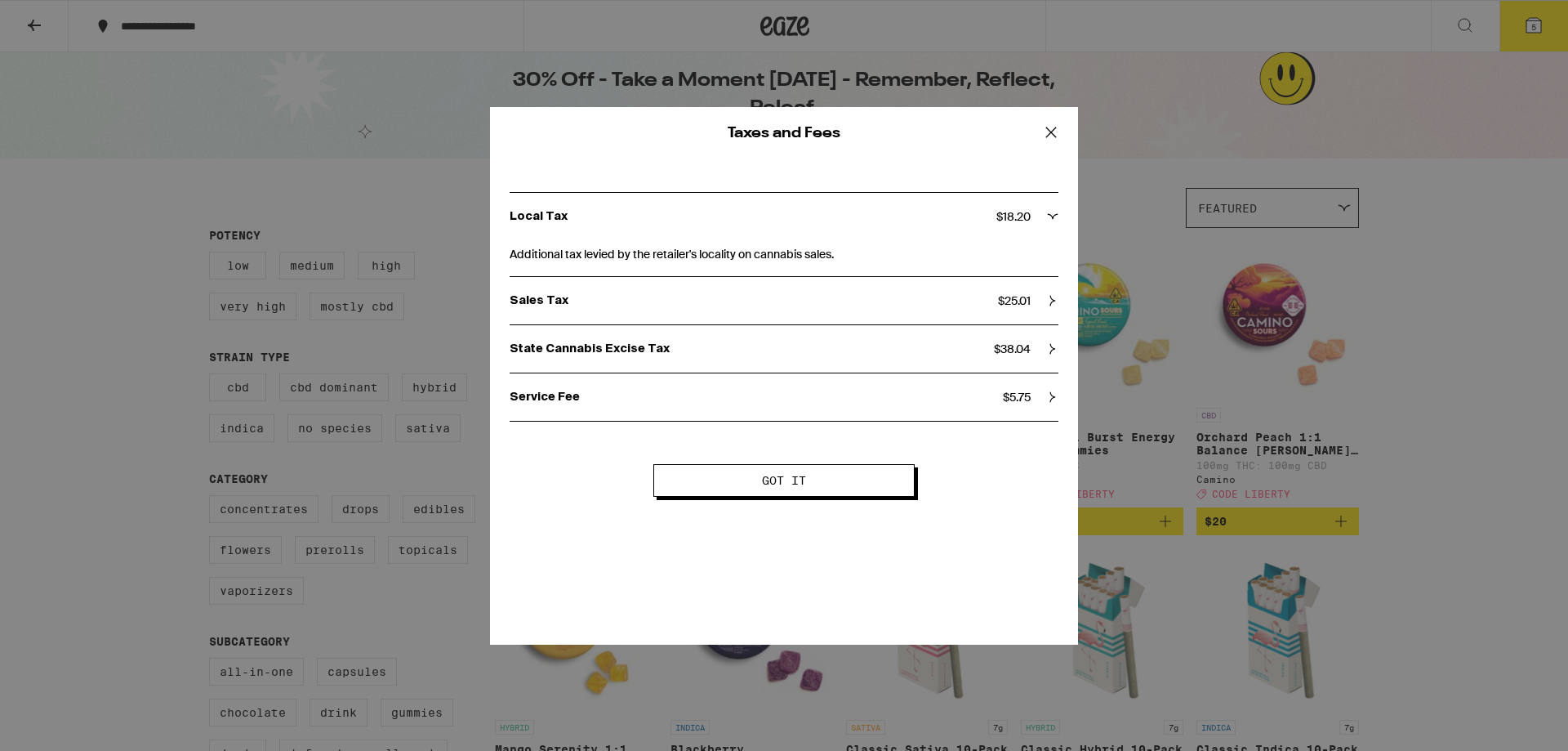
click at [698, 348] on p "State Cannabis Excise Tax" at bounding box center [752, 349] width 485 height 15
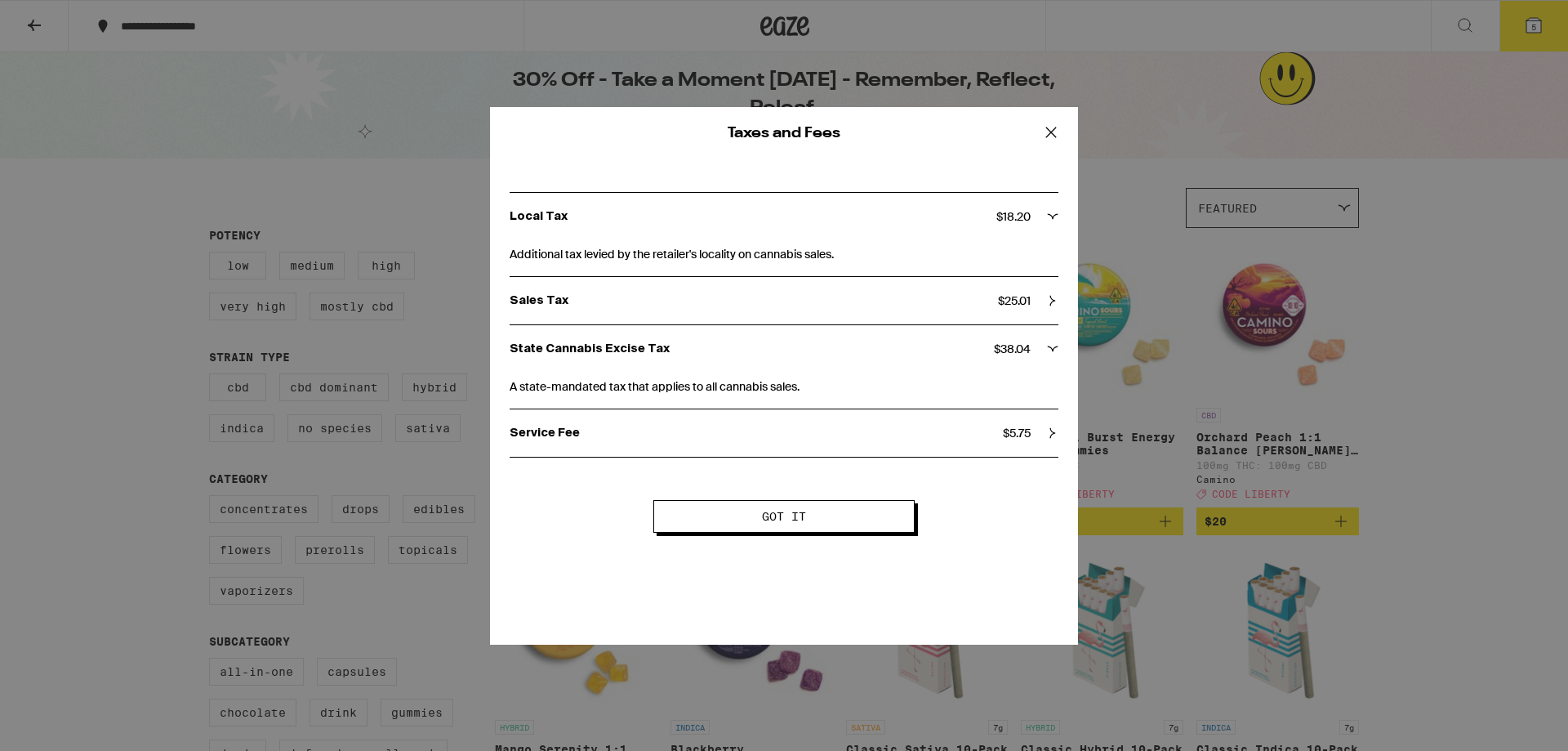
click at [716, 310] on div "Sales Tax $ 25.01" at bounding box center [784, 300] width 549 height 48
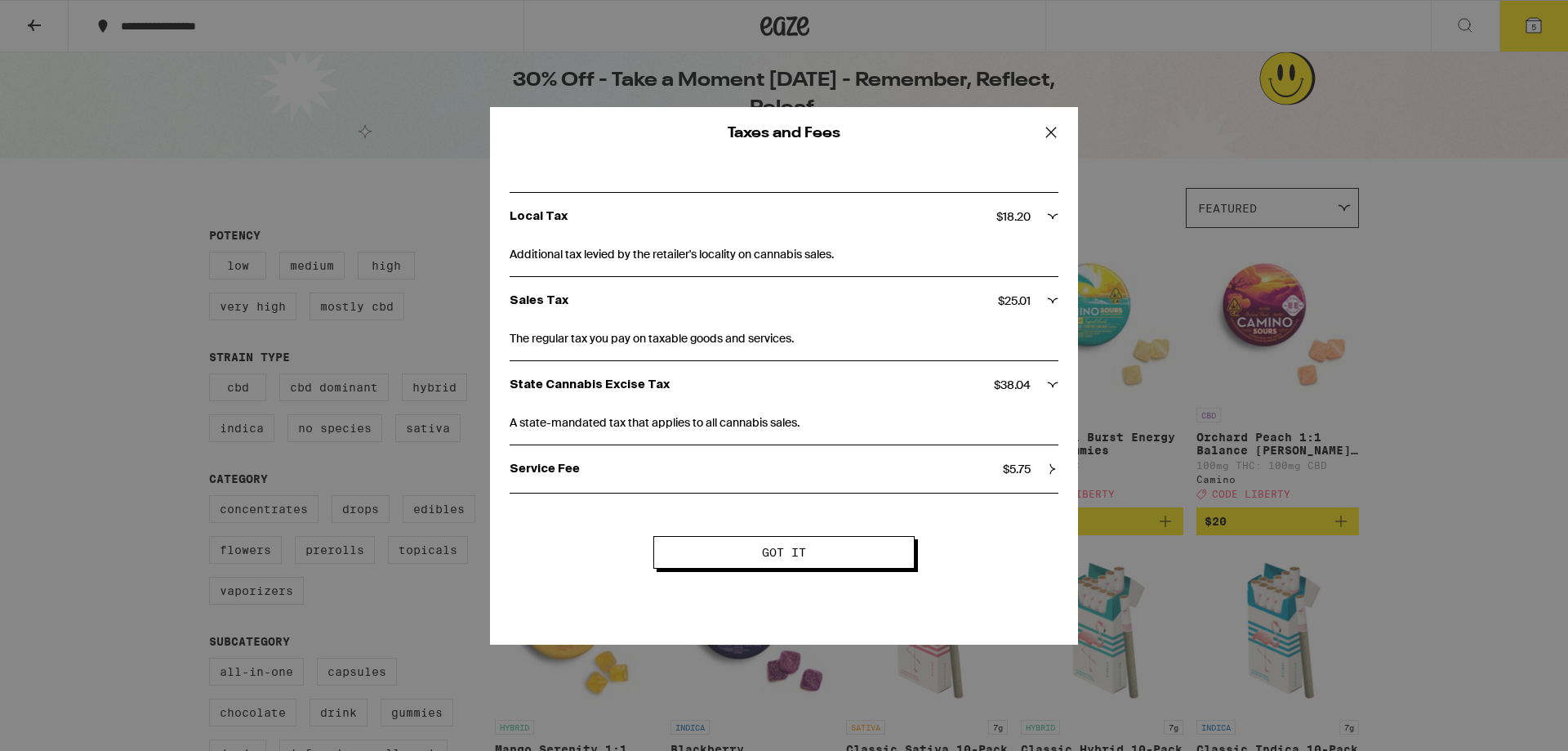
click at [1057, 132] on icon at bounding box center [1051, 132] width 24 height 24
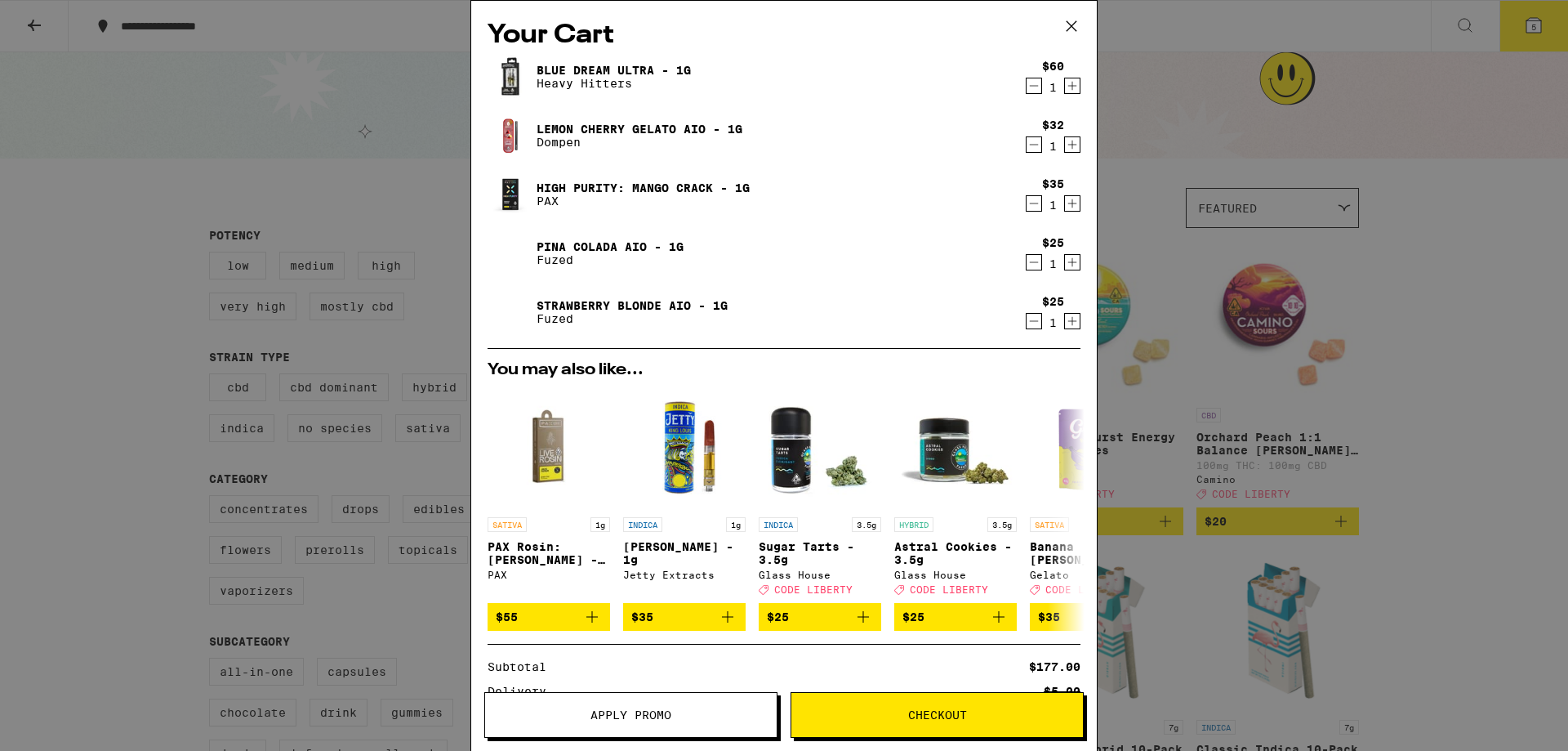
click at [1030, 86] on icon "Decrement" at bounding box center [1035, 86] width 9 height 0
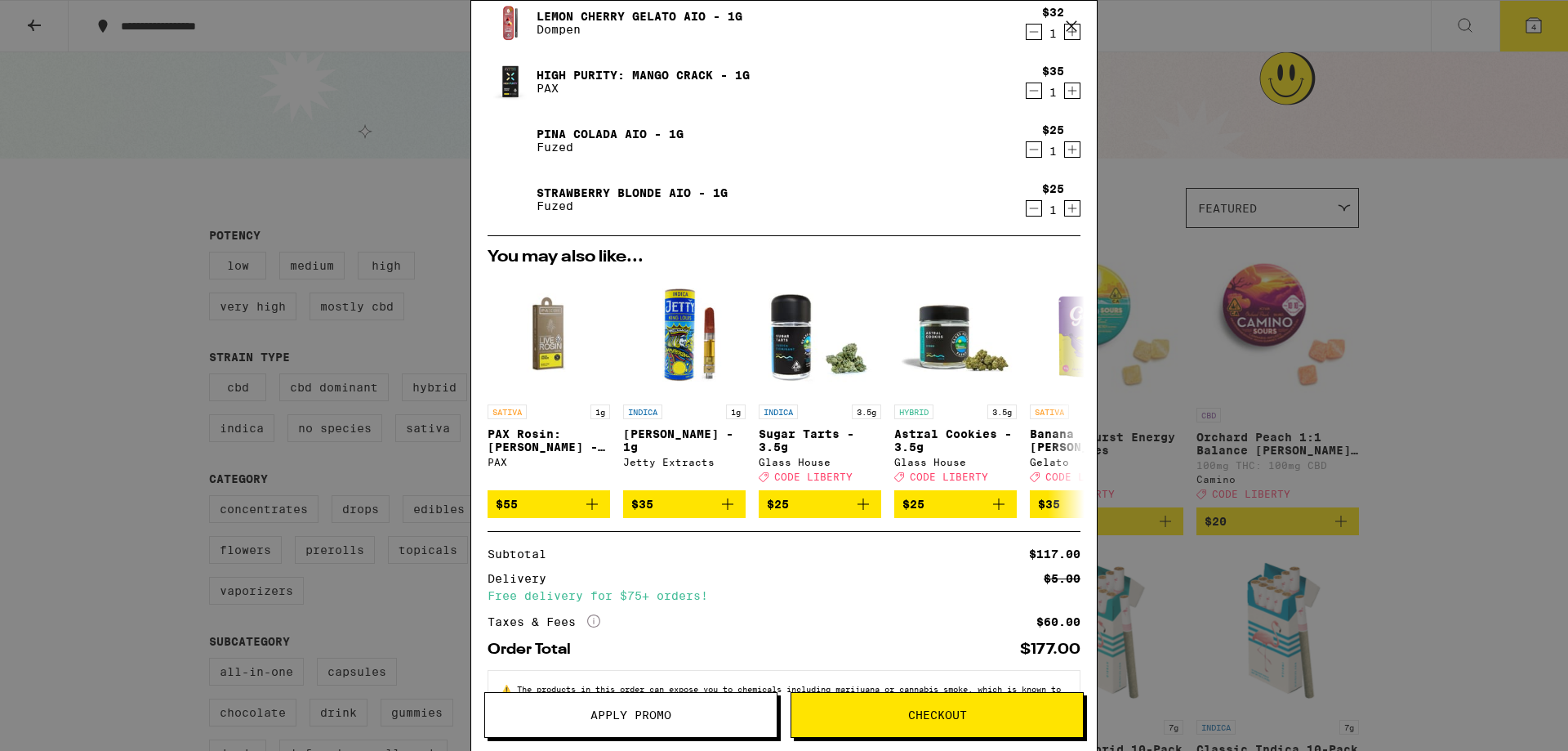
scroll to position [82, 0]
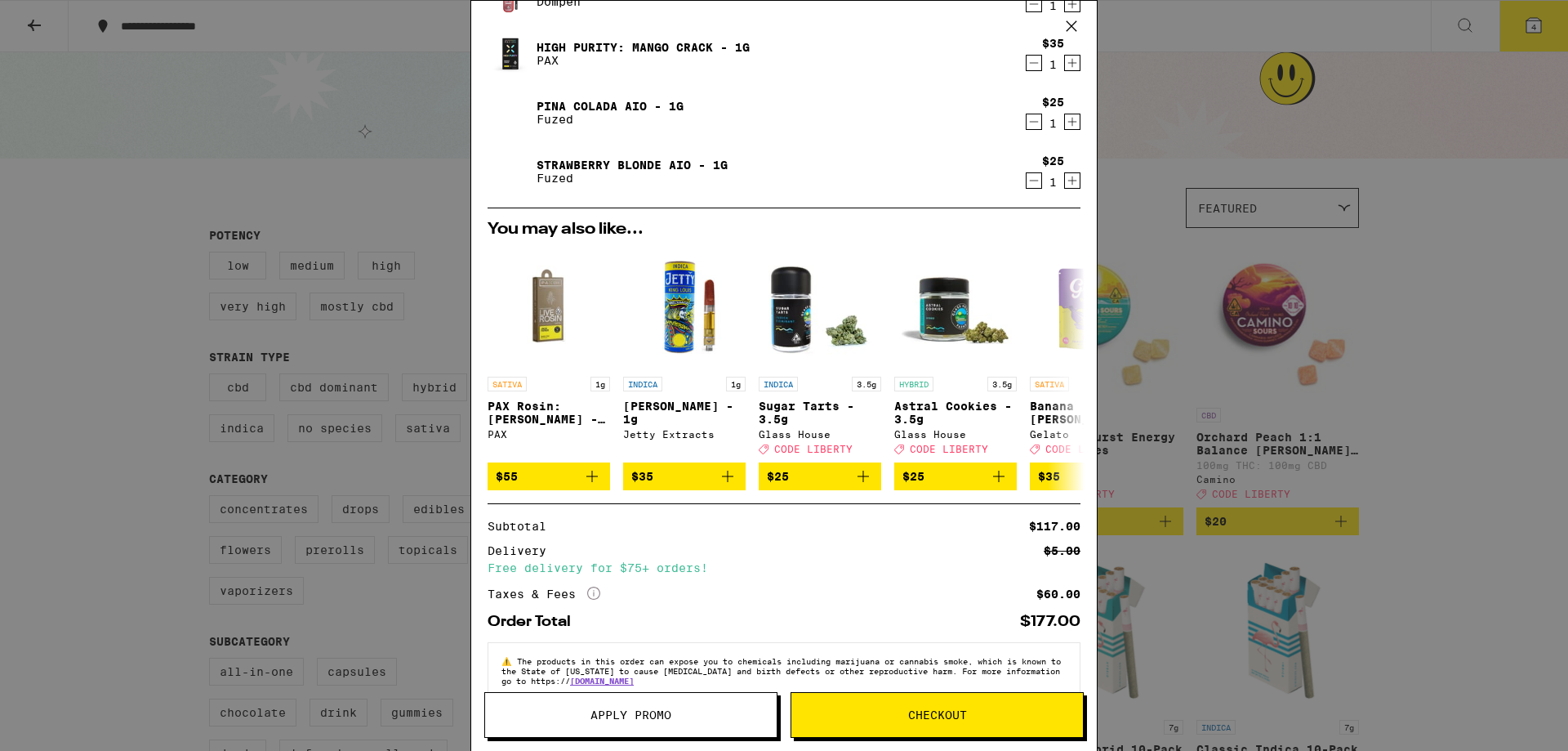
click at [664, 712] on span "Apply Promo" at bounding box center [630, 715] width 81 height 11
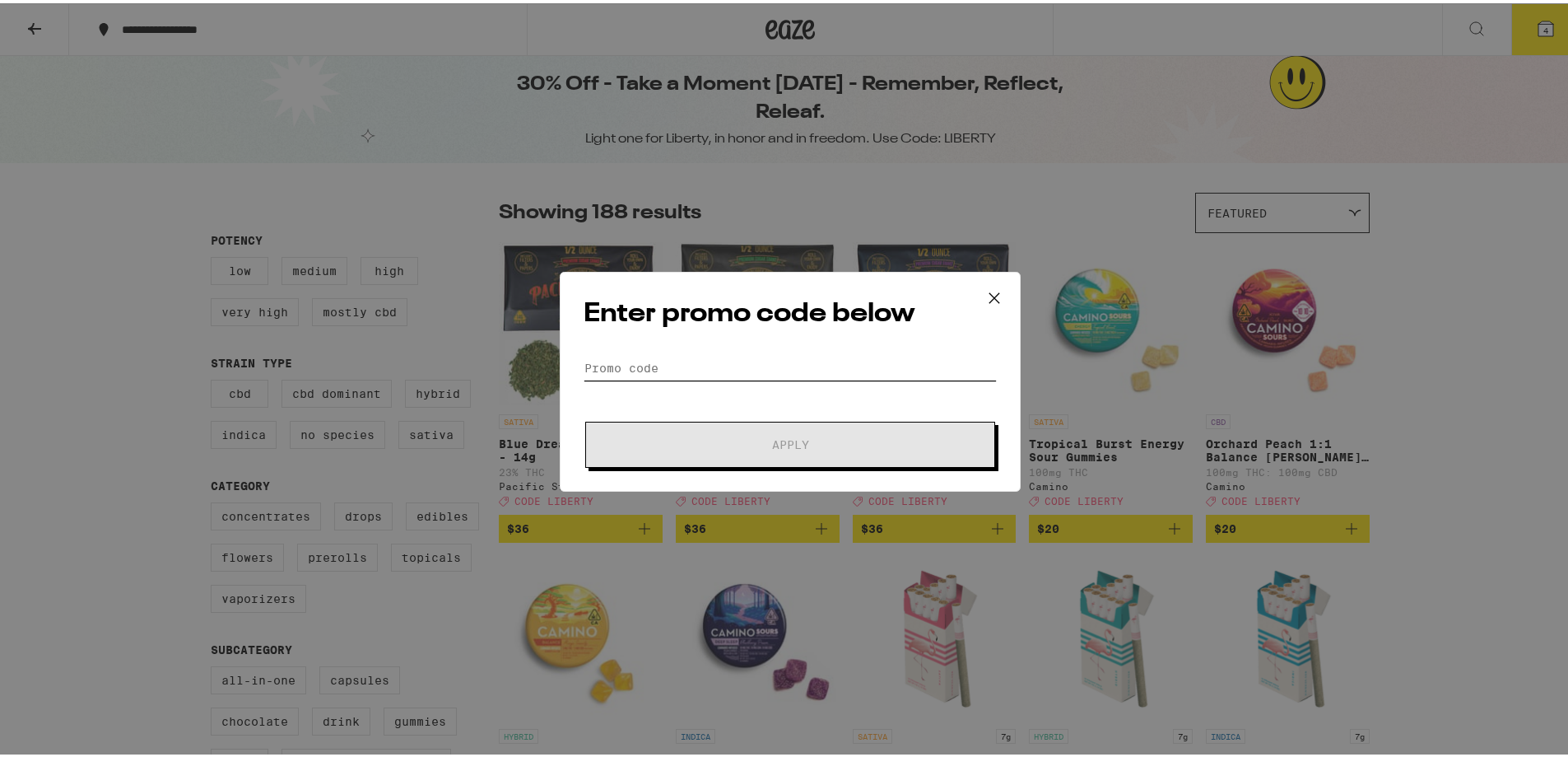
click at [683, 361] on input "Promo Code" at bounding box center [790, 365] width 413 height 24
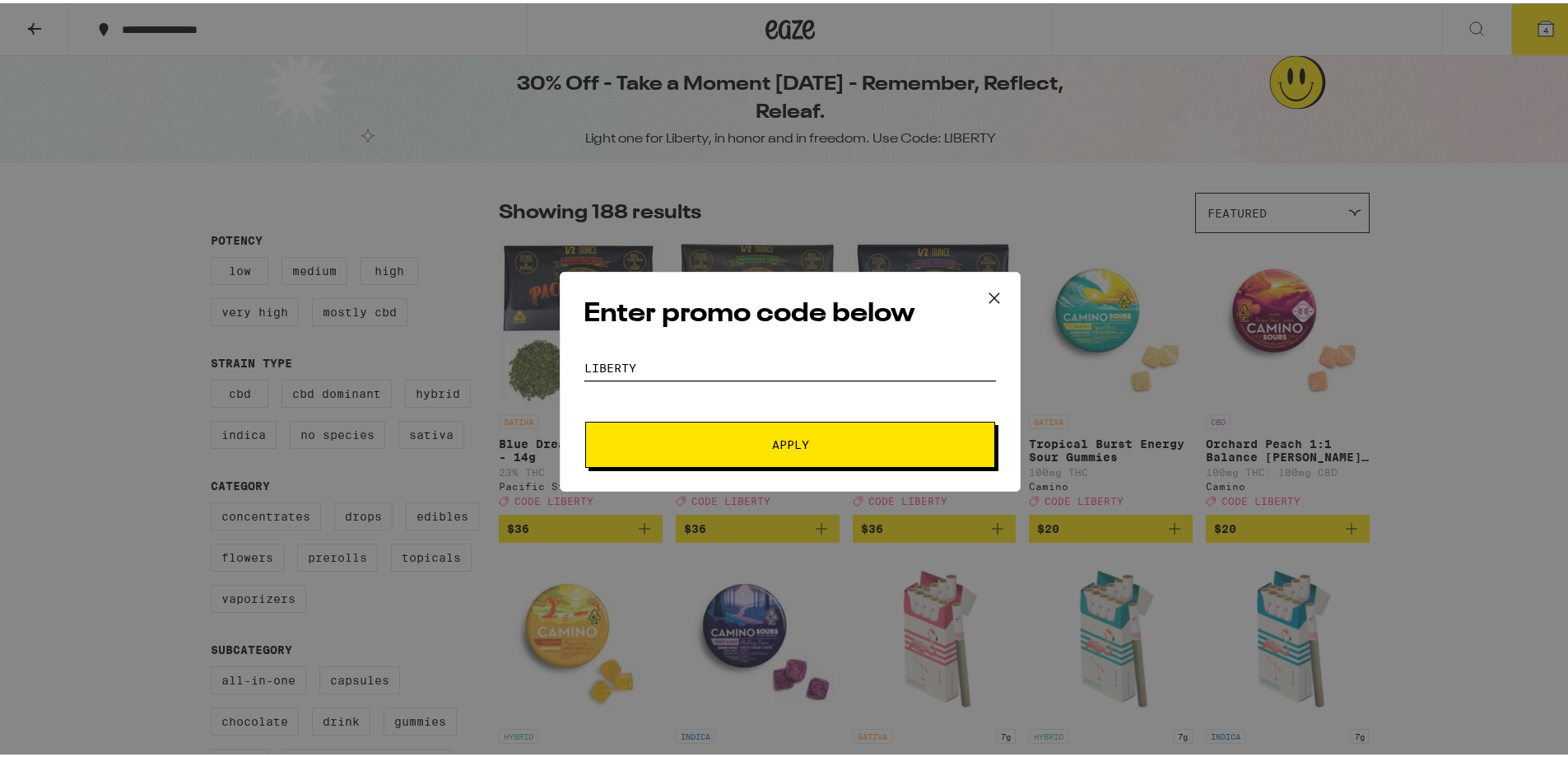
type input "liberty"
click at [695, 438] on span "Apply" at bounding box center [790, 441] width 296 height 11
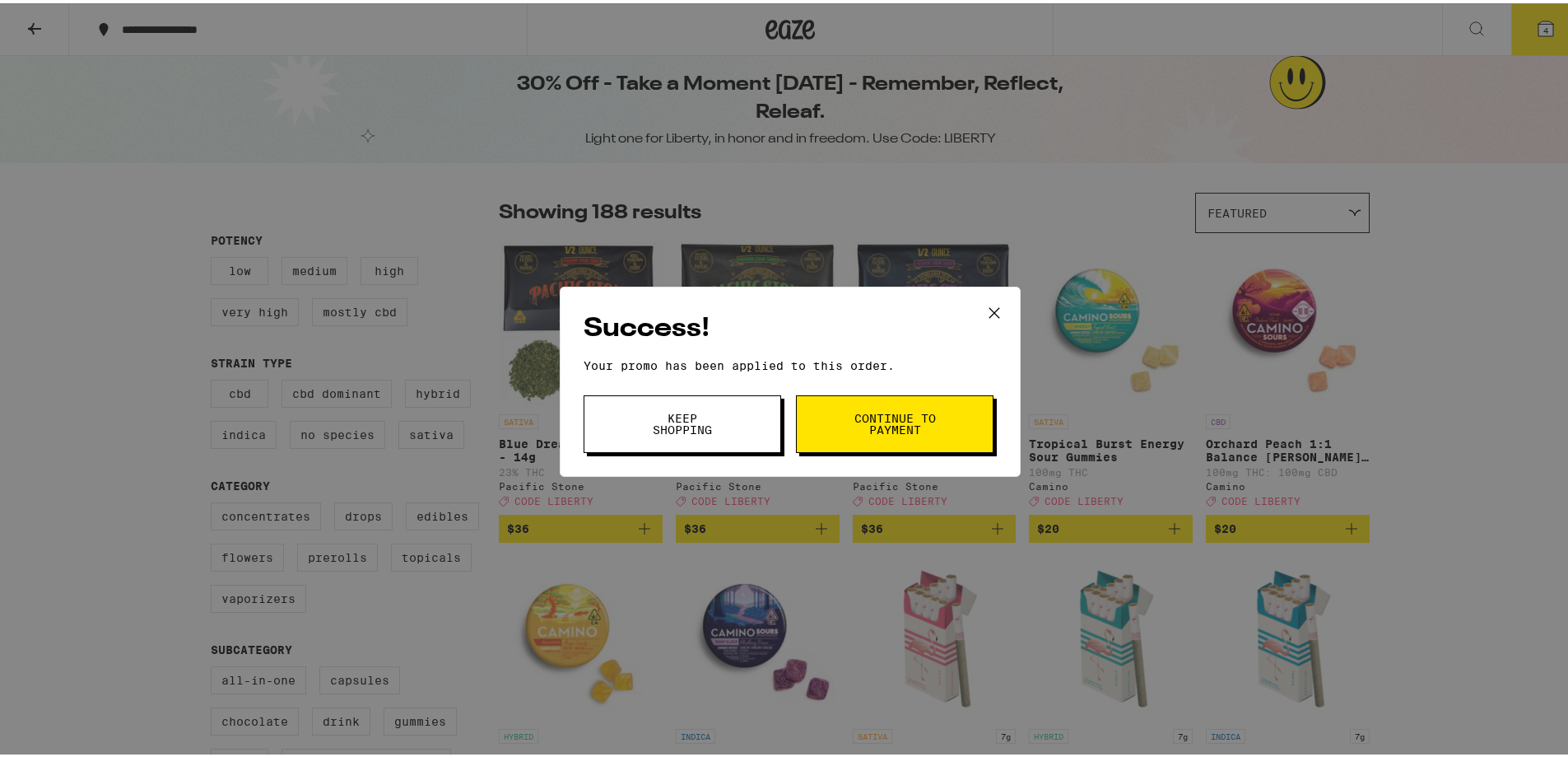
click at [693, 442] on button "Keep Shopping" at bounding box center [683, 420] width 198 height 58
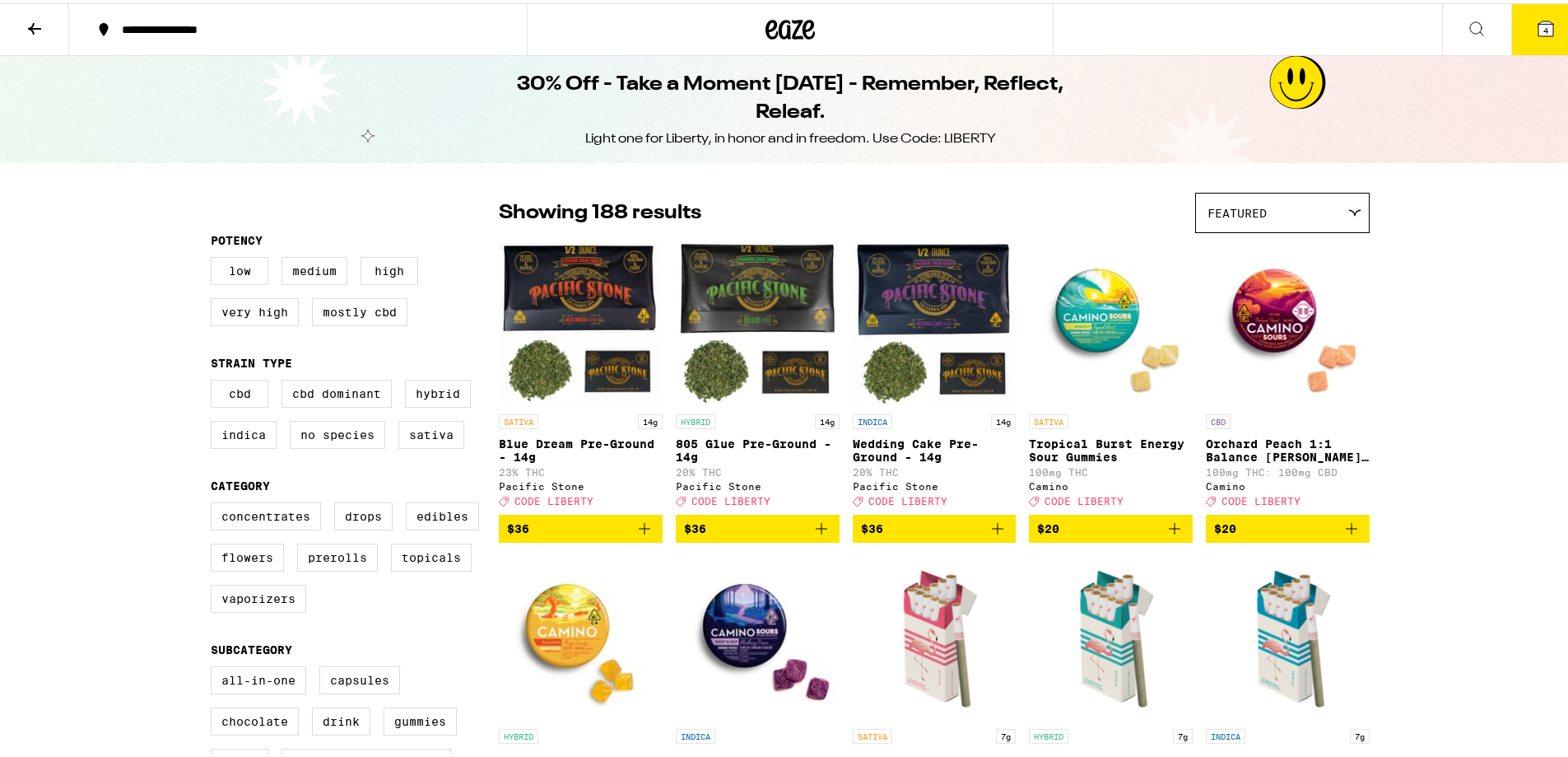
click at [1538, 20] on icon at bounding box center [1545, 25] width 15 height 15
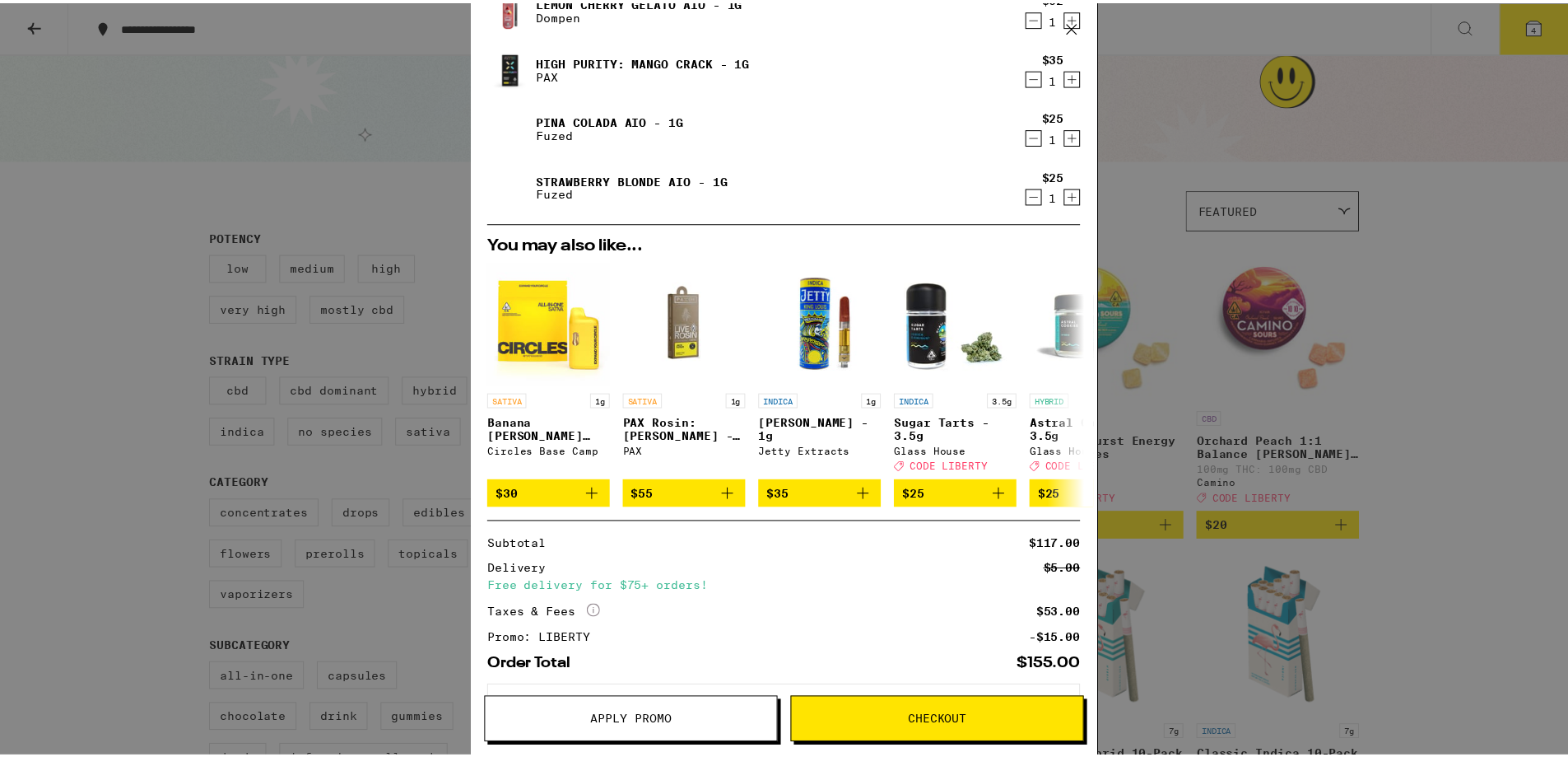
scroll to position [147, 0]
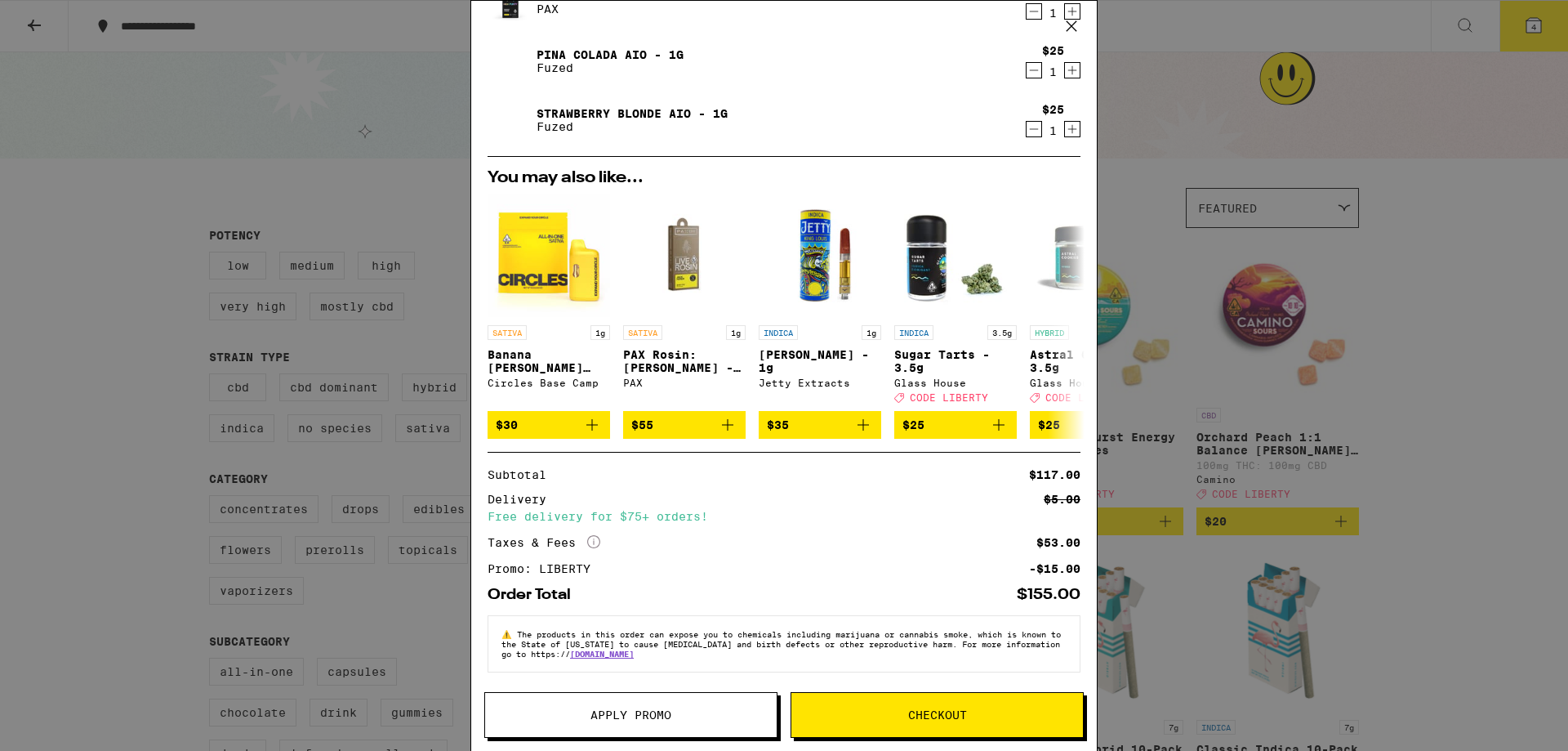
click at [882, 715] on span "Checkout" at bounding box center [938, 715] width 291 height 11
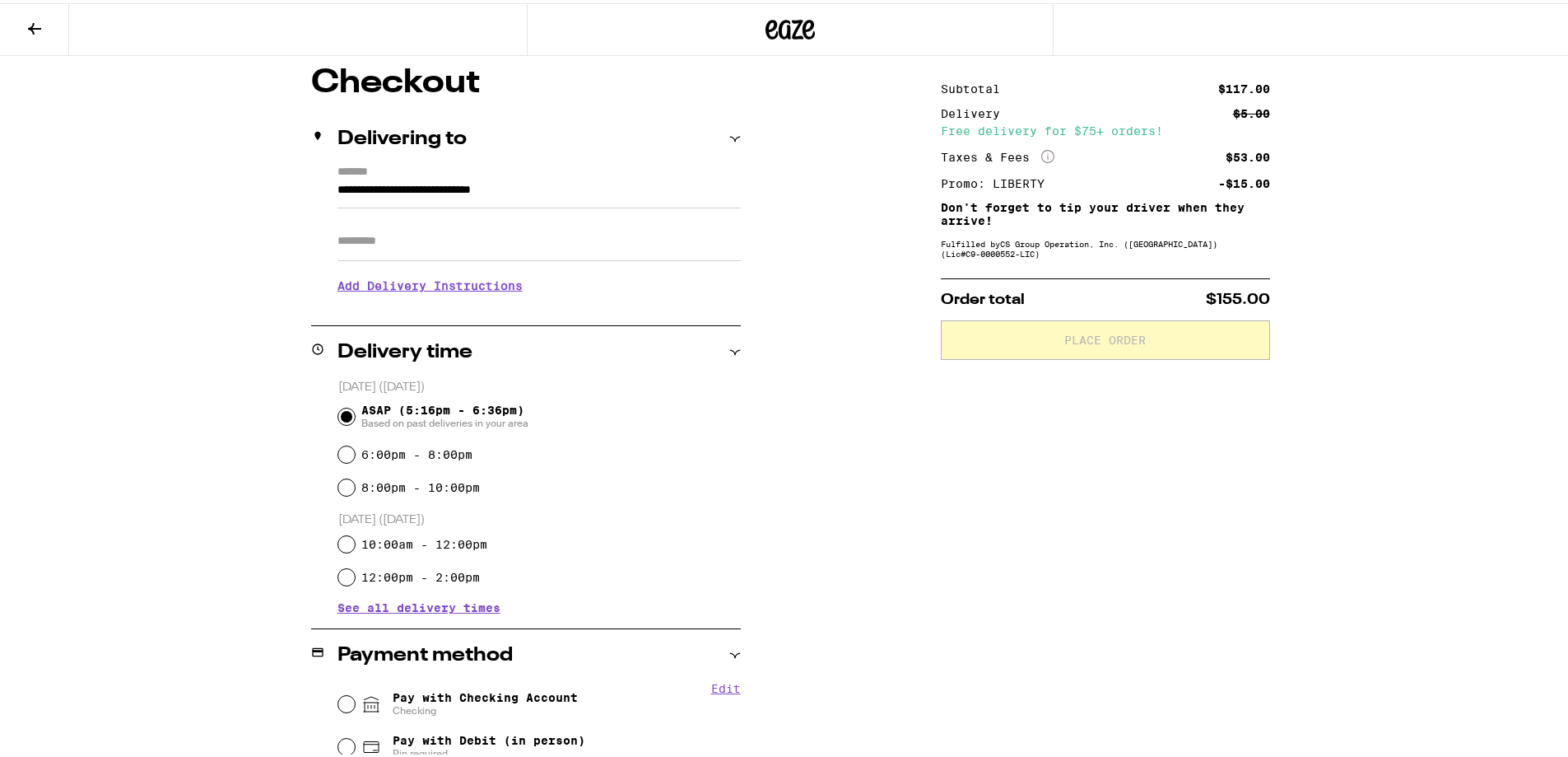
scroll to position [330, 0]
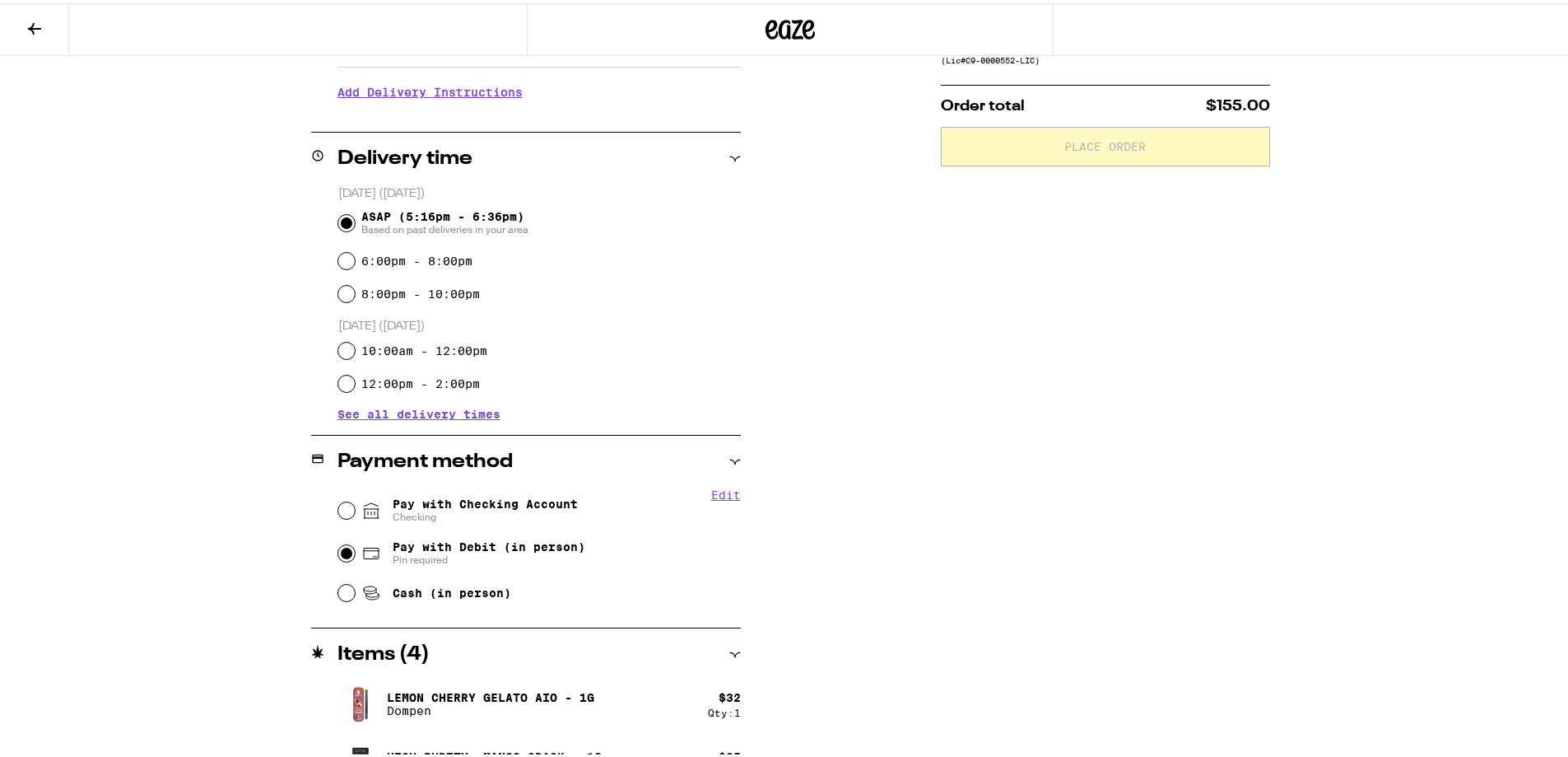
click at [343, 555] on input "Pay with Debit (in person) Pin required" at bounding box center [346, 550] width 17 height 17
radio input "true"
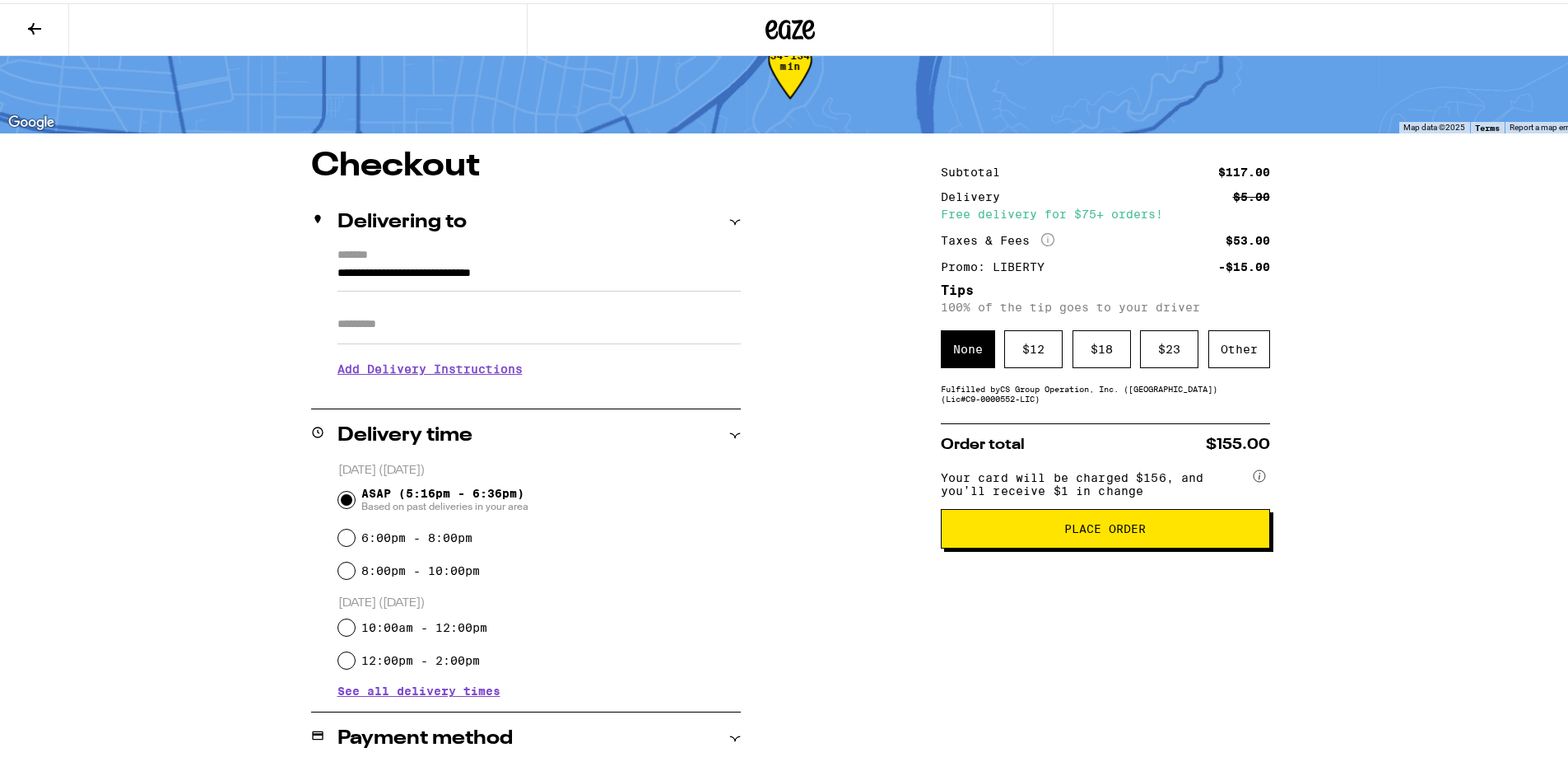
scroll to position [82, 0]
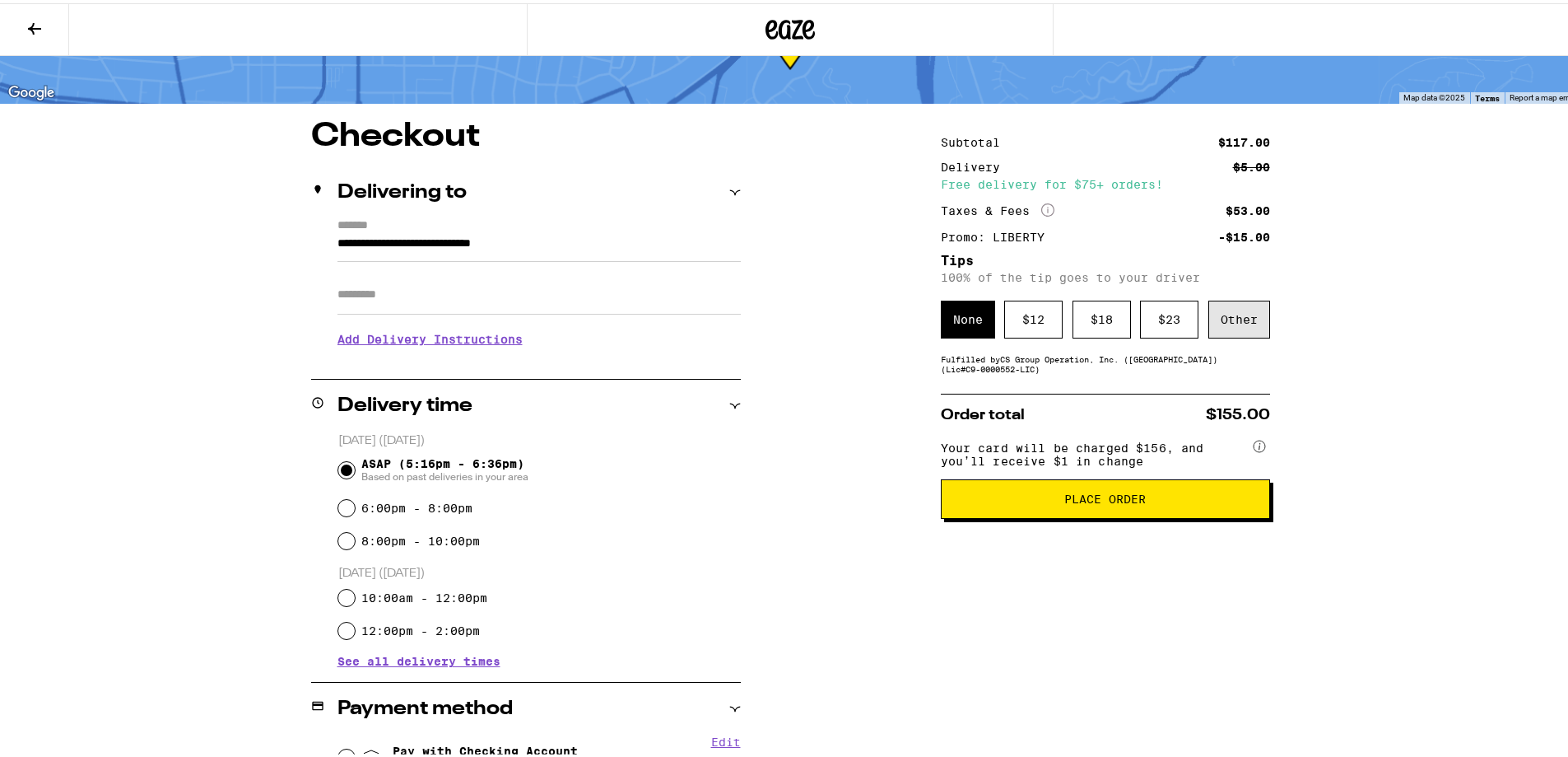
click at [1230, 326] on div "Other" at bounding box center [1239, 316] width 62 height 38
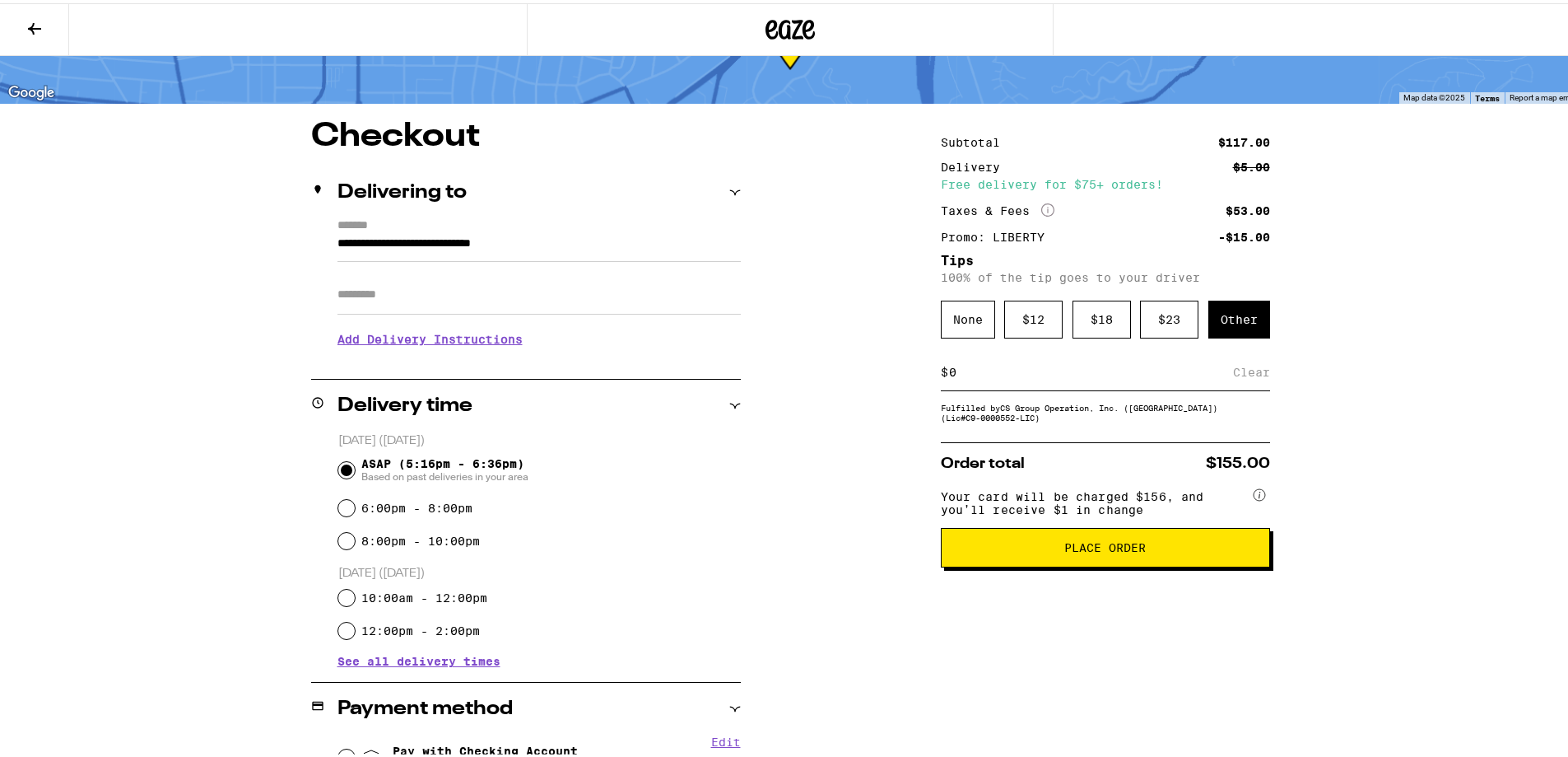
drag, startPoint x: 971, startPoint y: 373, endPoint x: 932, endPoint y: 376, distance: 39.1
click at [932, 376] on div "**********" at bounding box center [790, 640] width 1185 height 1045
type input "4"
click at [1070, 630] on div "Subtotal $117.00 Delivery $5.00 Free delivery for $75+ orders! Taxes & Fees Mor…" at bounding box center [1106, 640] width 330 height 1045
click at [1252, 375] on div "Save" at bounding box center [1255, 368] width 30 height 36
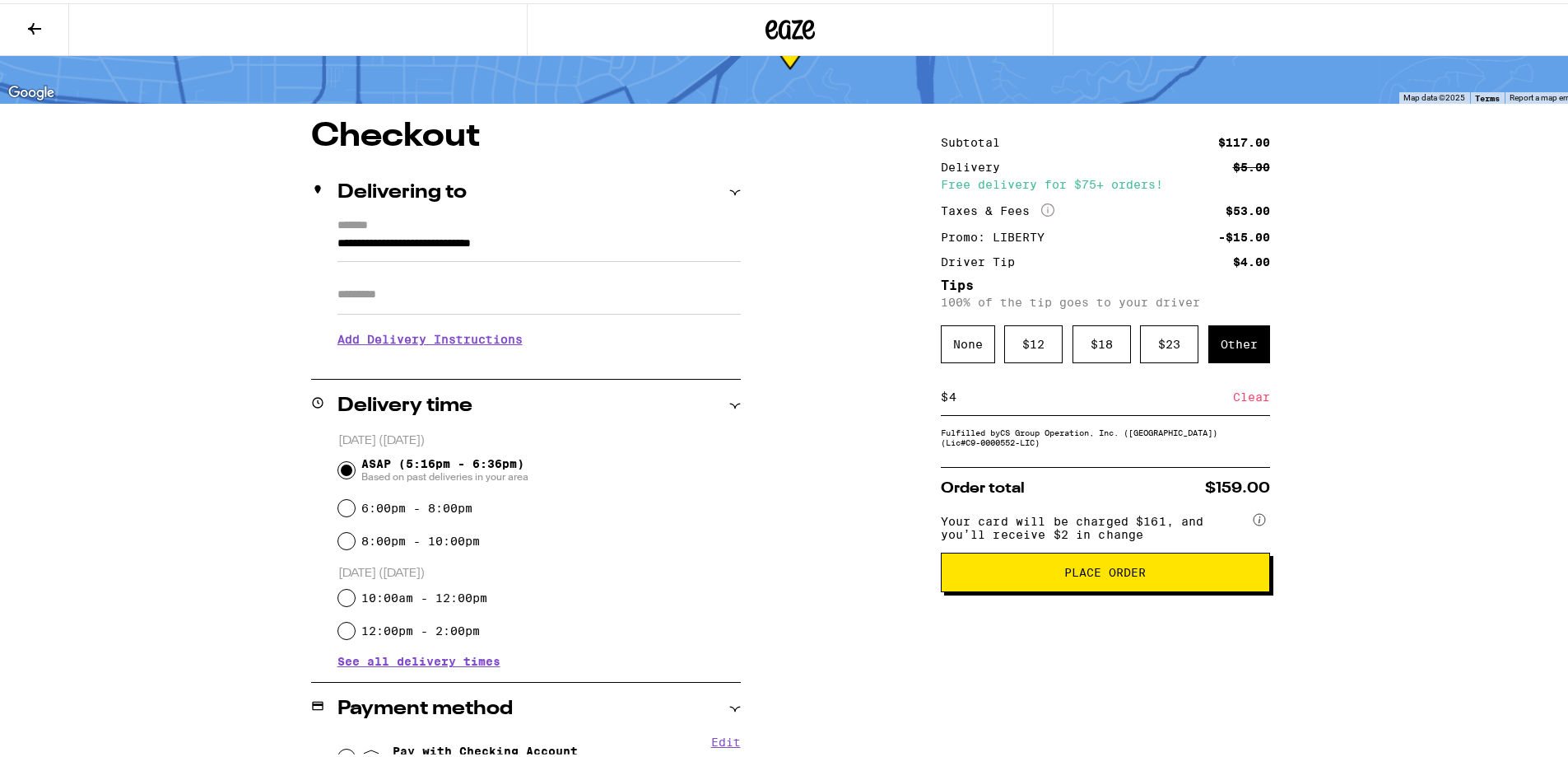
click at [1030, 574] on span "Place Order" at bounding box center [1106, 568] width 302 height 11
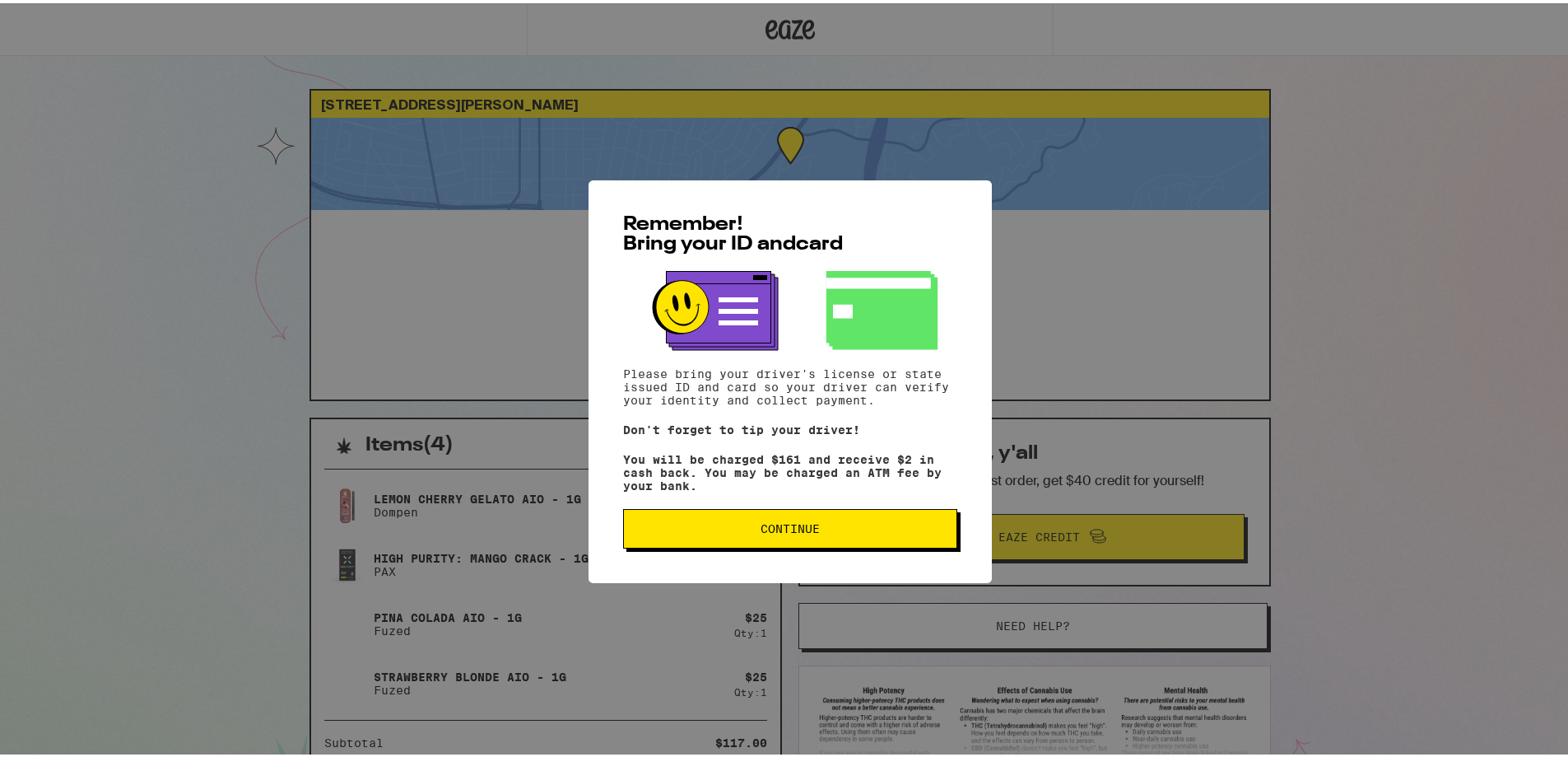
click at [803, 528] on span "Continue" at bounding box center [790, 524] width 59 height 11
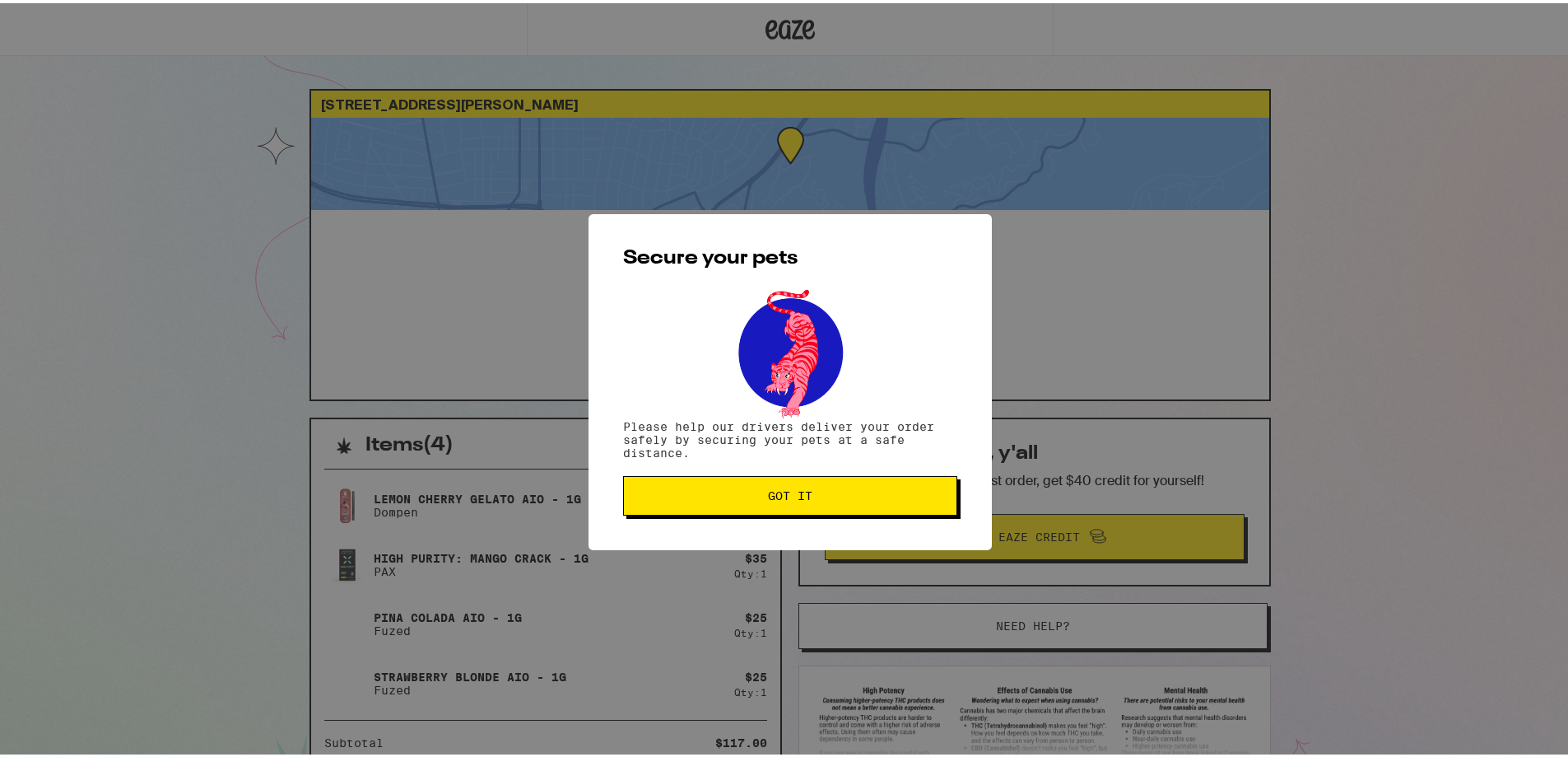
click at [782, 498] on span "Got it" at bounding box center [790, 492] width 45 height 11
